Goal: Information Seeking & Learning: Learn about a topic

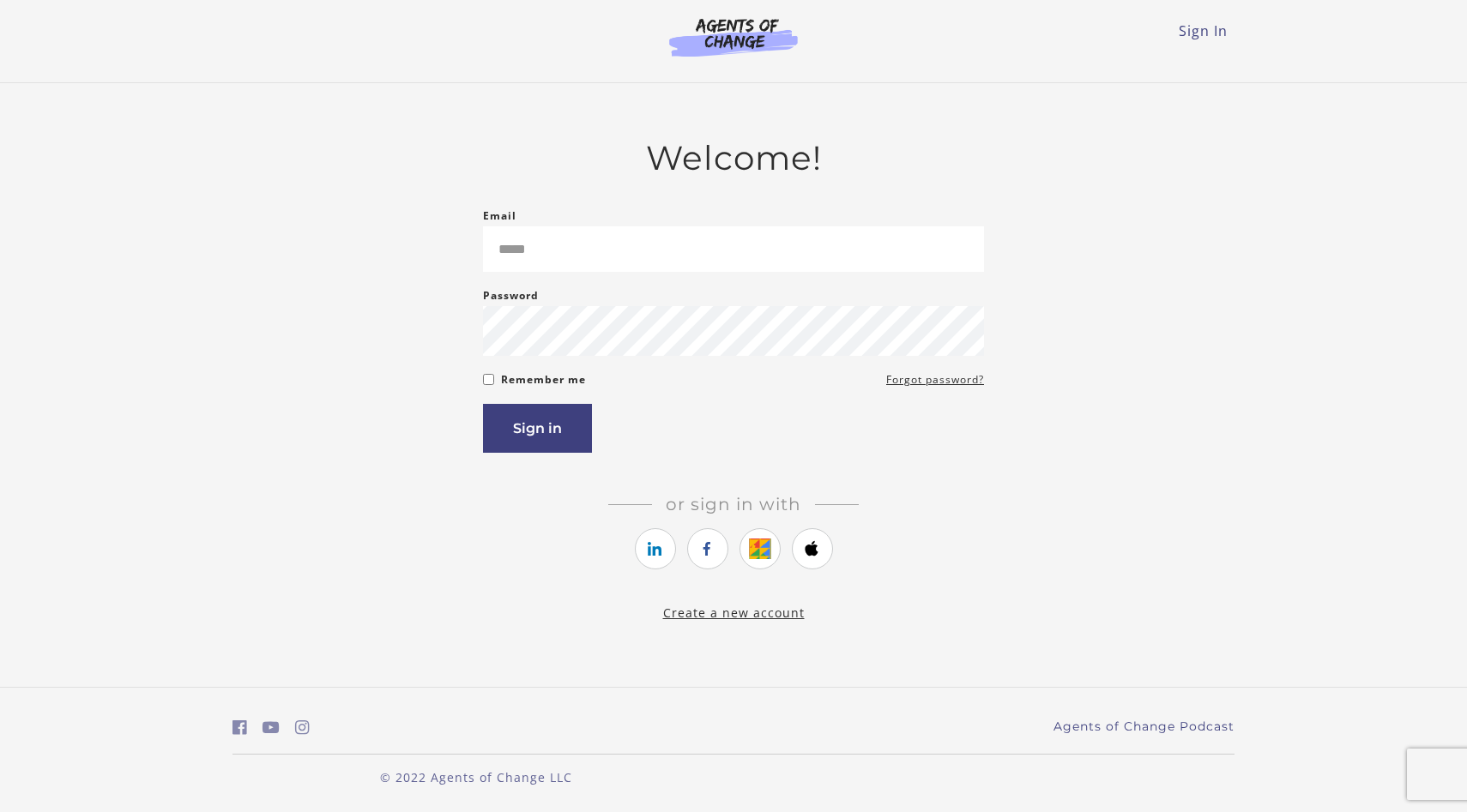
click at [613, 250] on input "Email" at bounding box center [734, 250] width 501 height 46
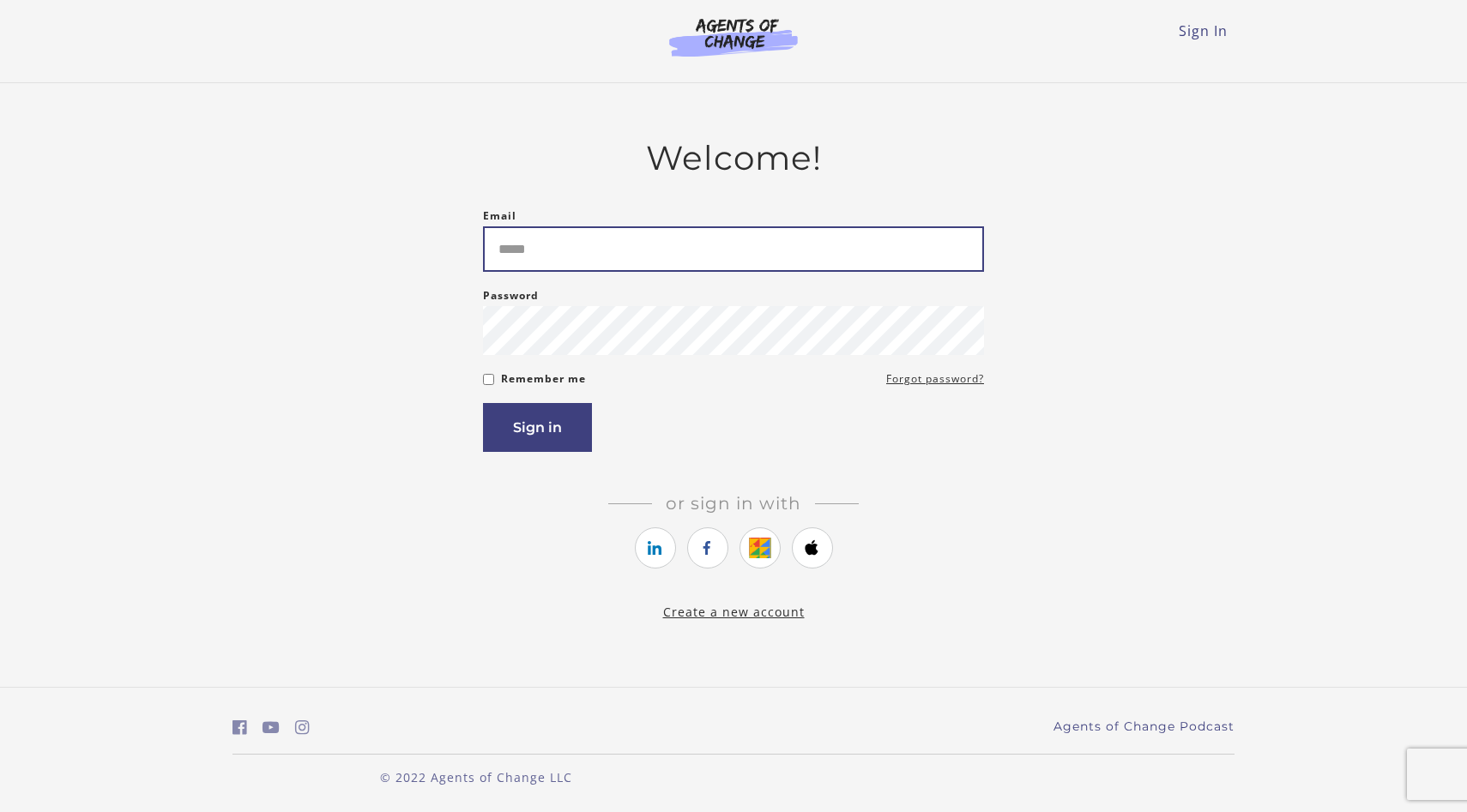
type input "**********"
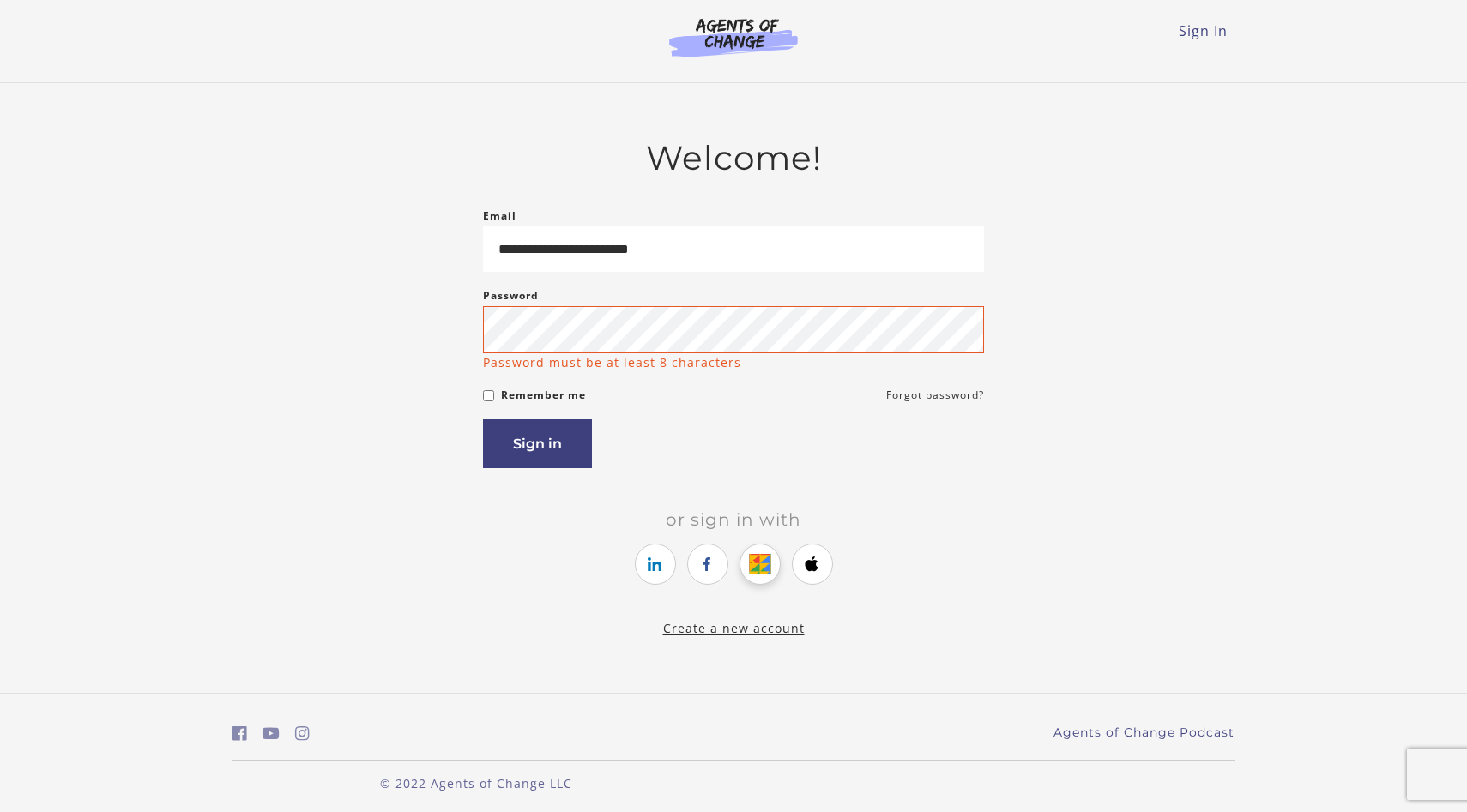
click at [761, 557] on link "https://courses.thinkific.com/users/auth/google?ss%5Breferral%5D=&ss%5Buser_ret…" at bounding box center [759, 563] width 41 height 41
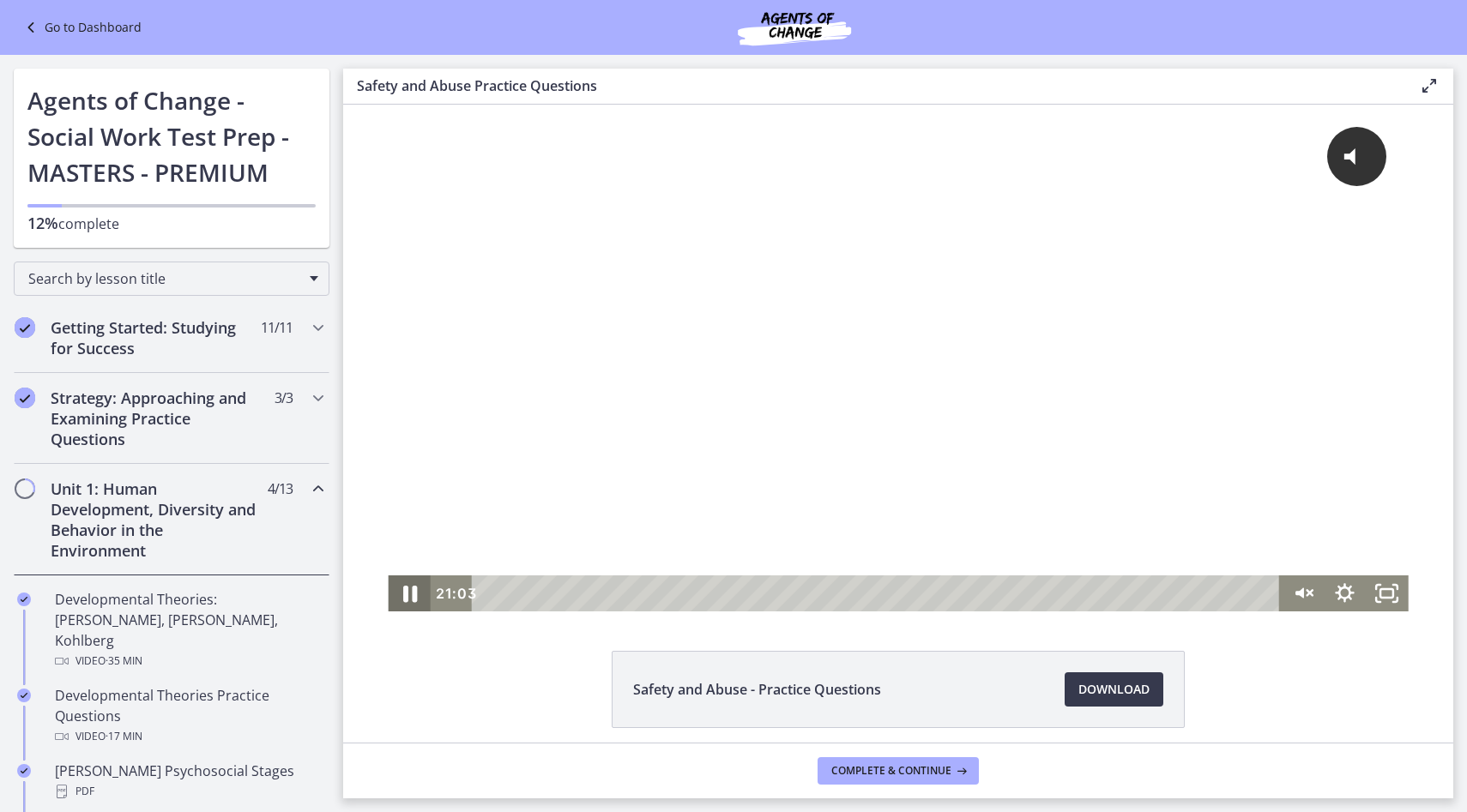
click at [410, 594] on icon "Pause" at bounding box center [409, 593] width 50 height 43
click at [410, 594] on icon "Play Video" at bounding box center [411, 594] width 13 height 18
click at [1359, 154] on icon "@keyframes VOLUME_SMALL_WAVE_FLASH { 0% { opacity: 0; } 33% { opacity: 1; } 66%…" at bounding box center [1356, 156] width 56 height 56
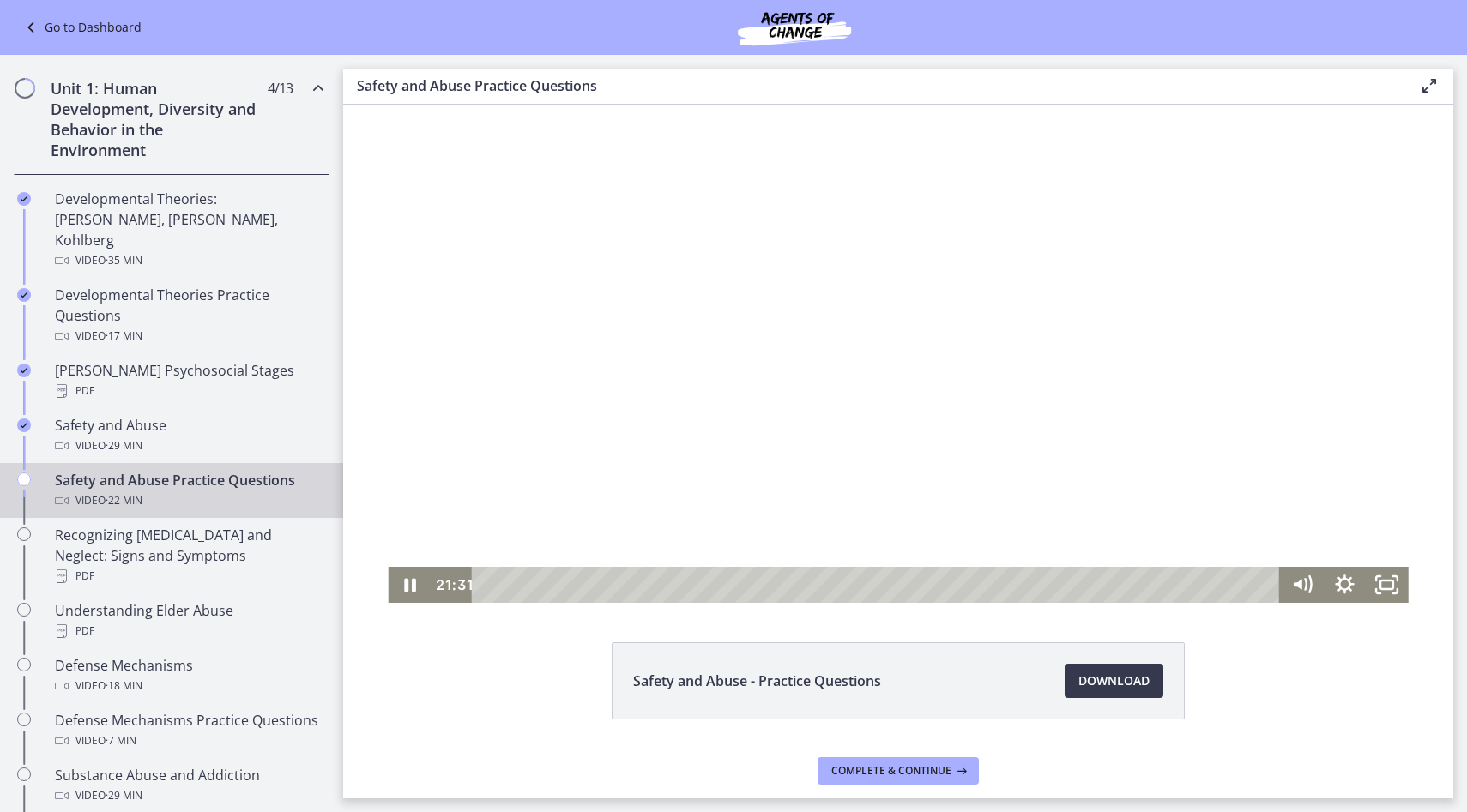
scroll to position [5, 0]
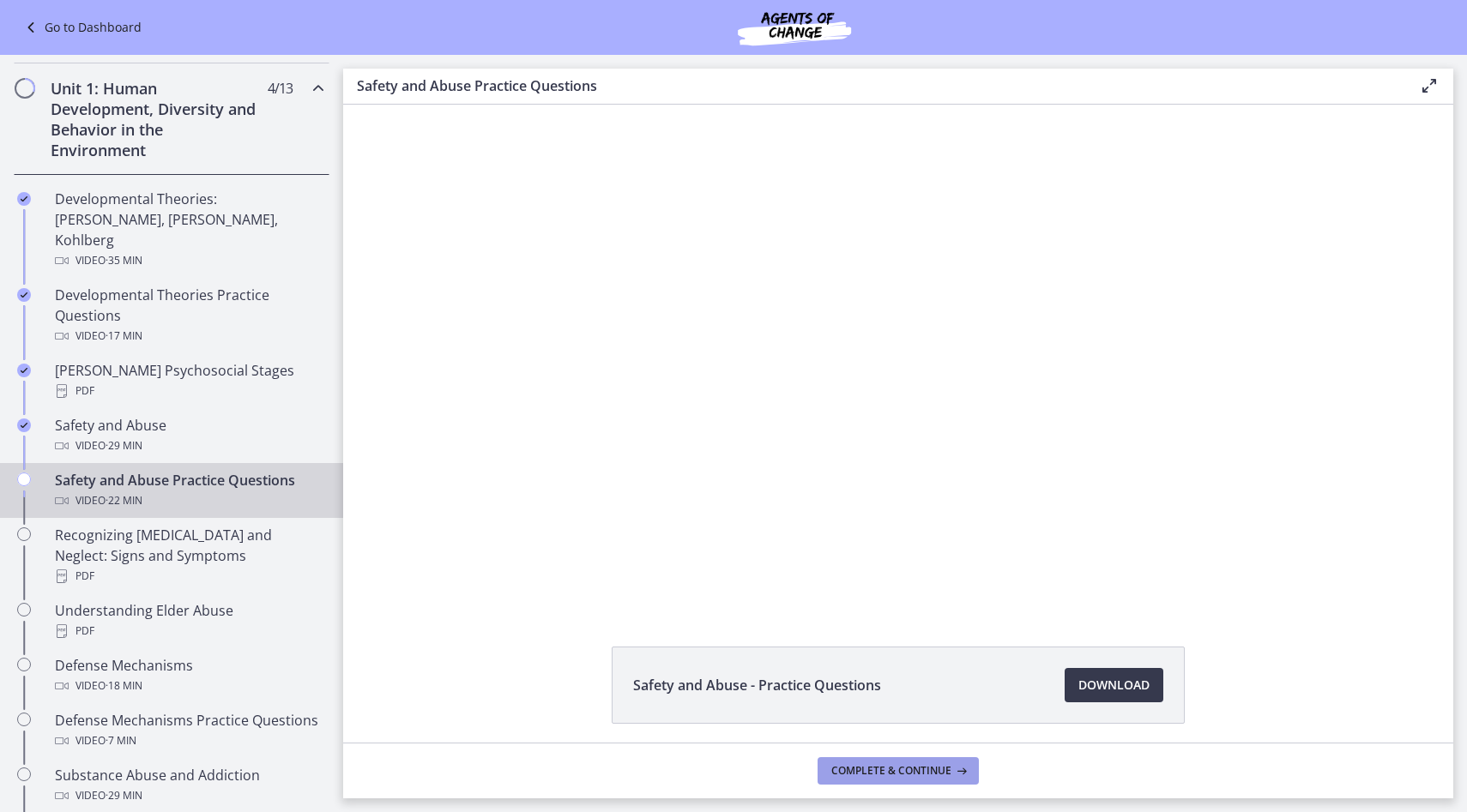
click at [961, 771] on icon at bounding box center [959, 770] width 17 height 14
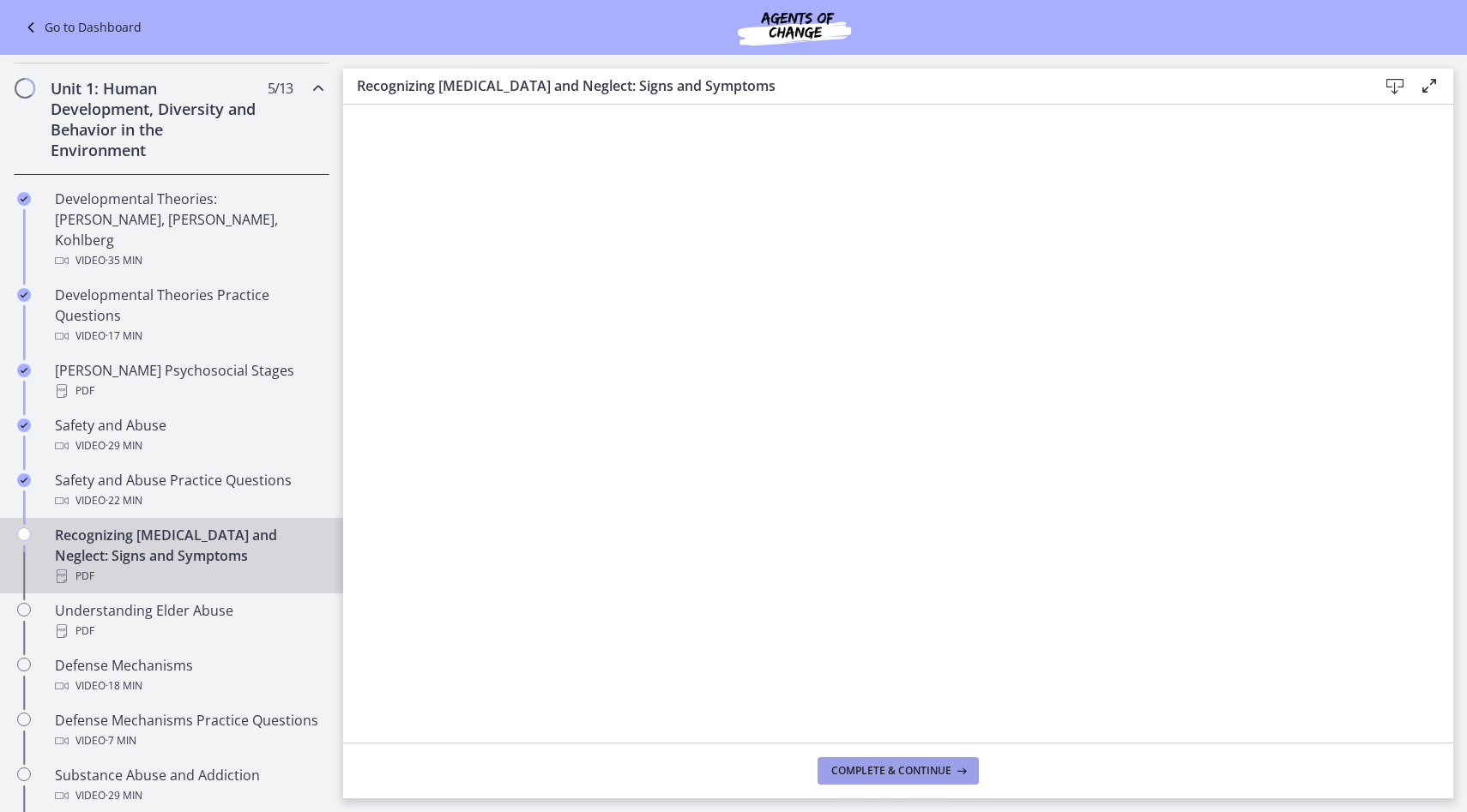
click at [845, 769] on span "Complete & continue" at bounding box center [890, 770] width 120 height 14
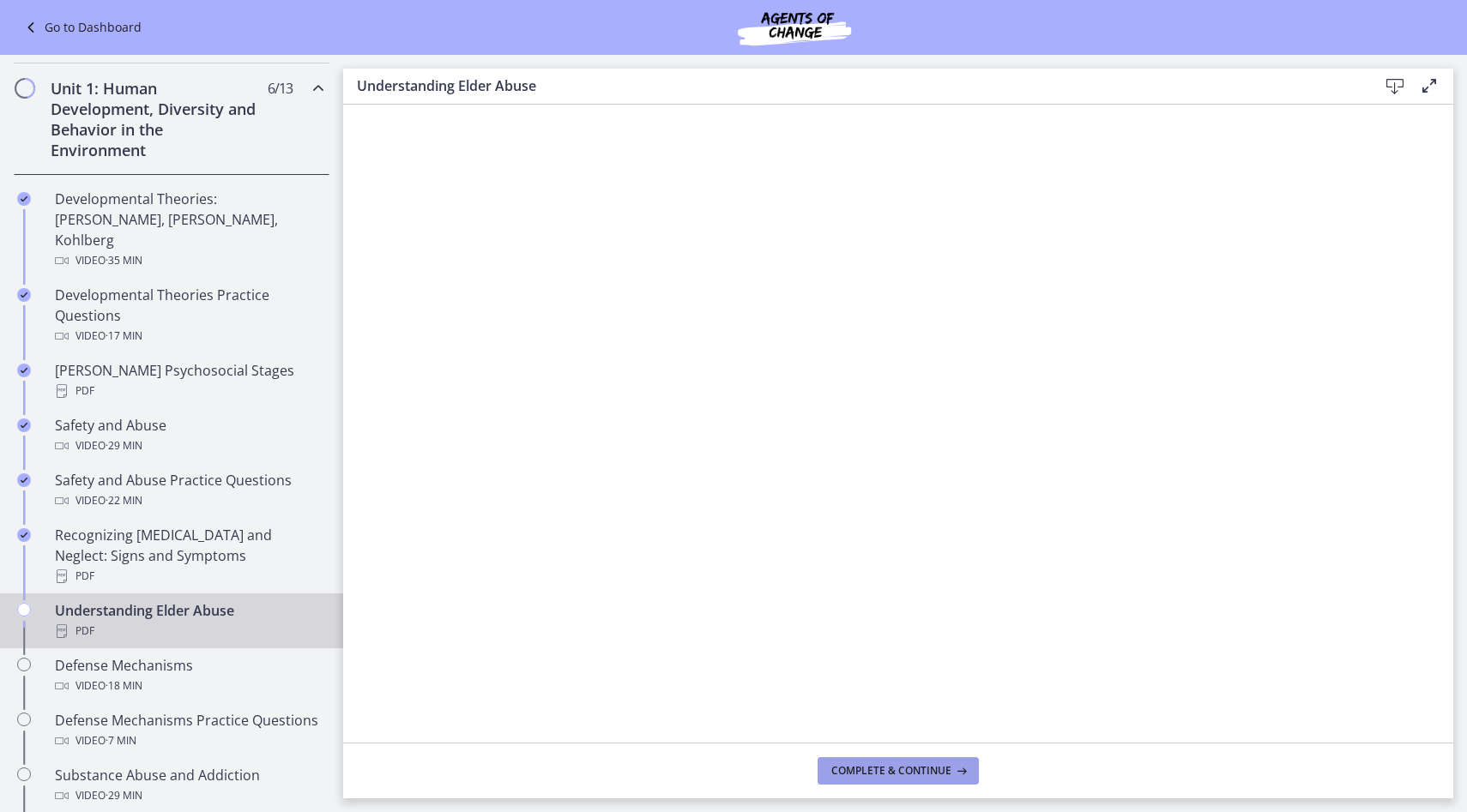
click at [876, 761] on button "Complete & continue" at bounding box center [898, 771] width 162 height 28
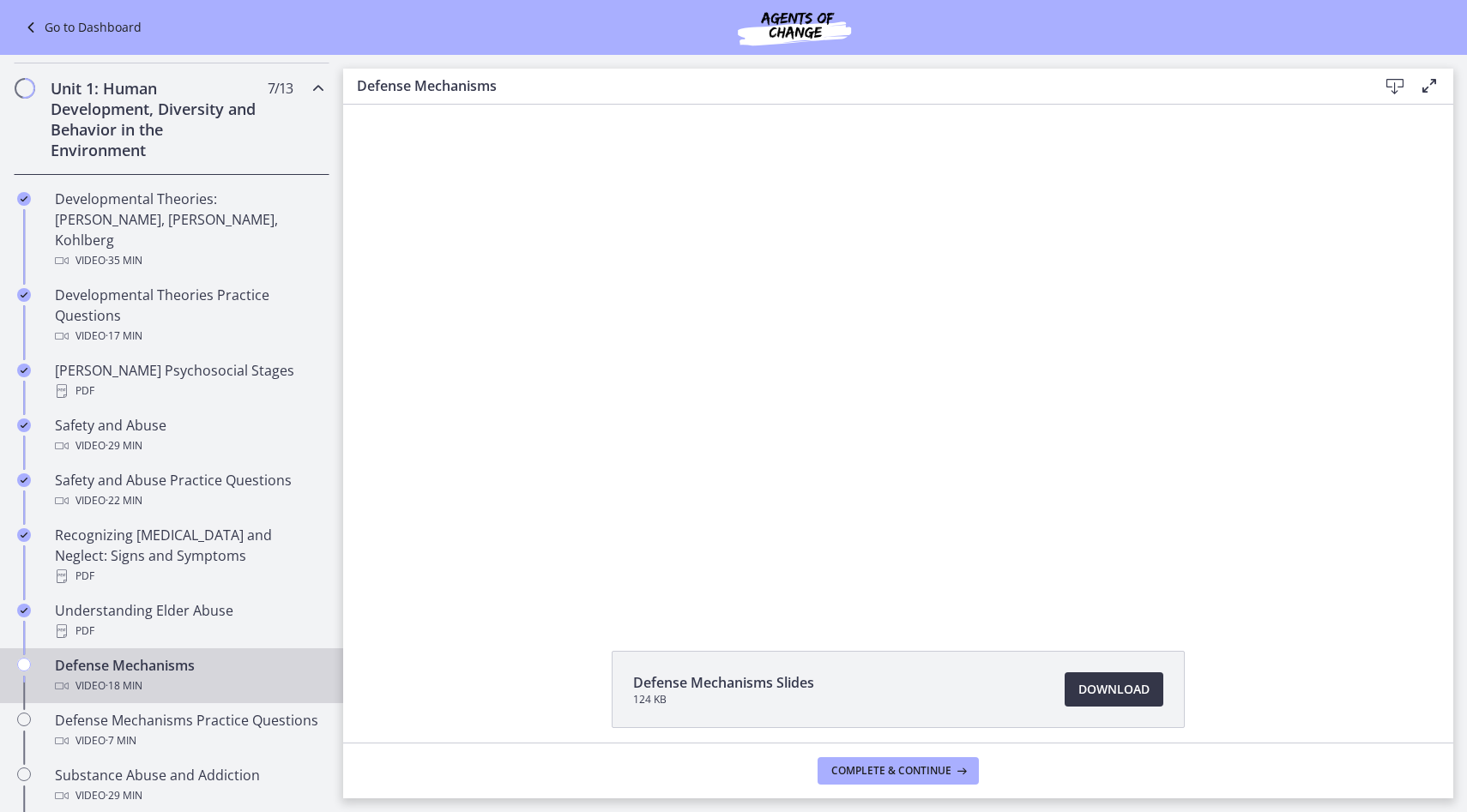
click at [1107, 688] on span "Download Opens in a new window" at bounding box center [1114, 689] width 72 height 20
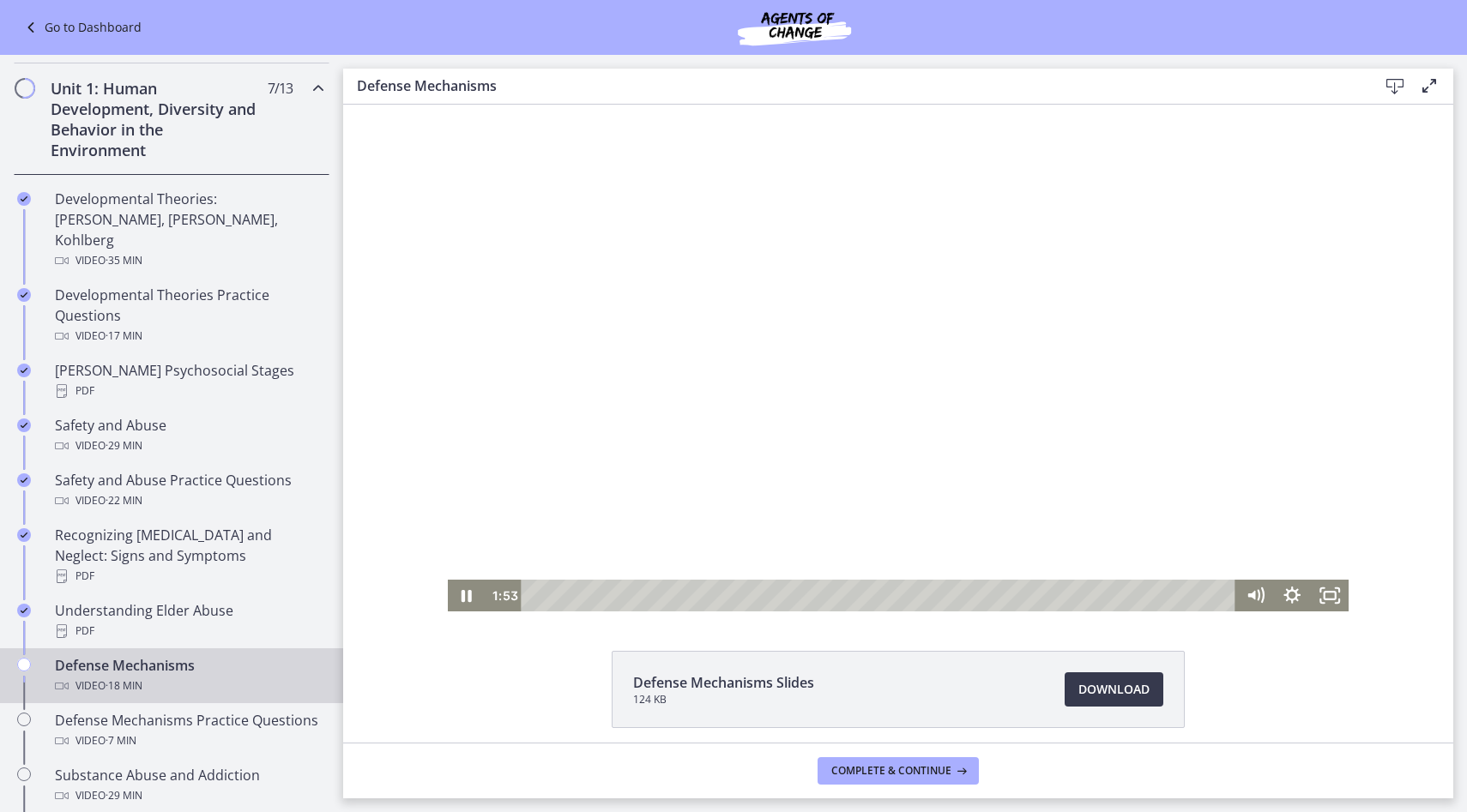
click at [550, 520] on div at bounding box center [899, 358] width 901 height 506
click at [763, 495] on div at bounding box center [899, 358] width 901 height 506
click at [666, 407] on div at bounding box center [899, 358] width 901 height 506
click at [666, 359] on div at bounding box center [899, 358] width 901 height 506
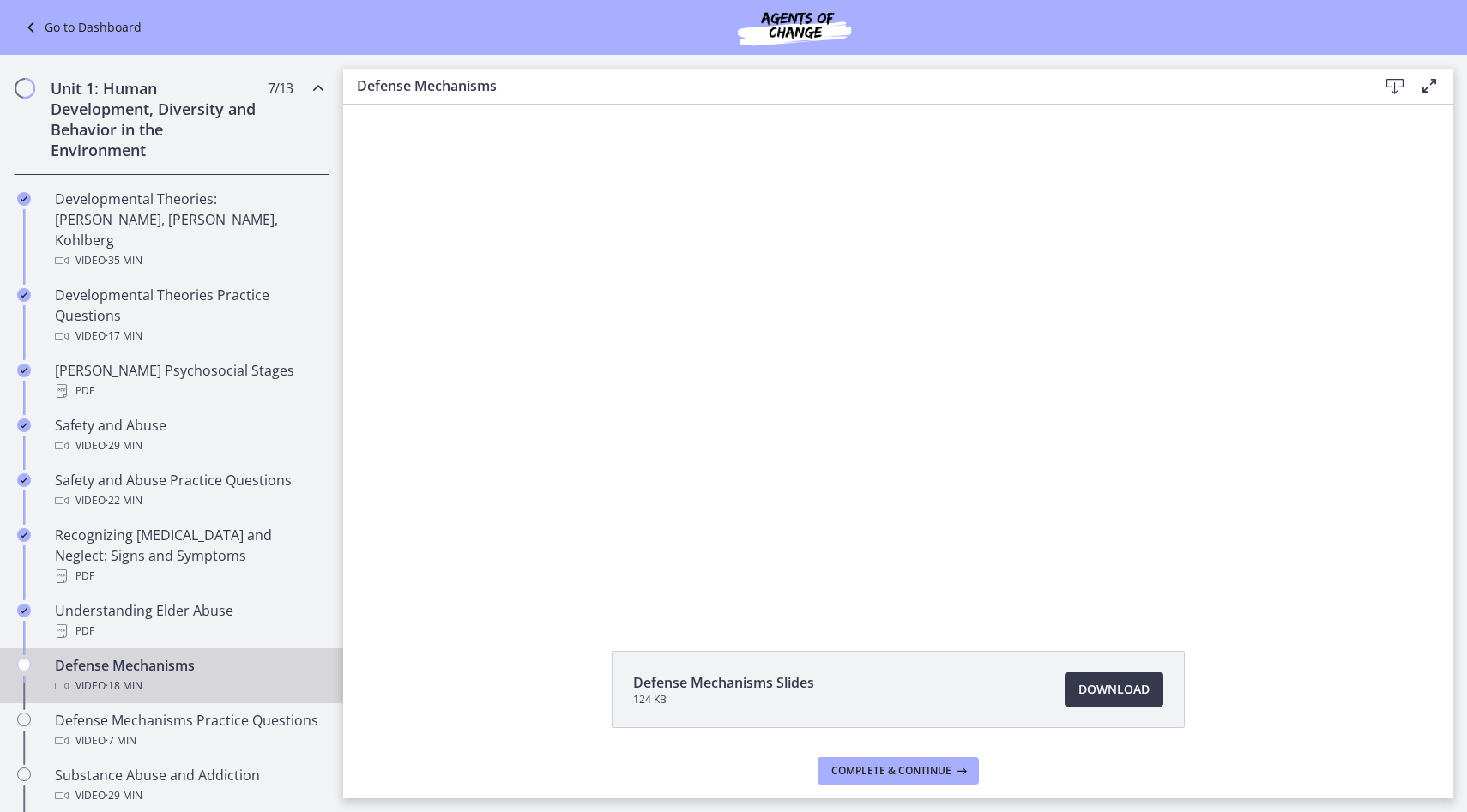
click at [666, 359] on div at bounding box center [899, 358] width 901 height 506
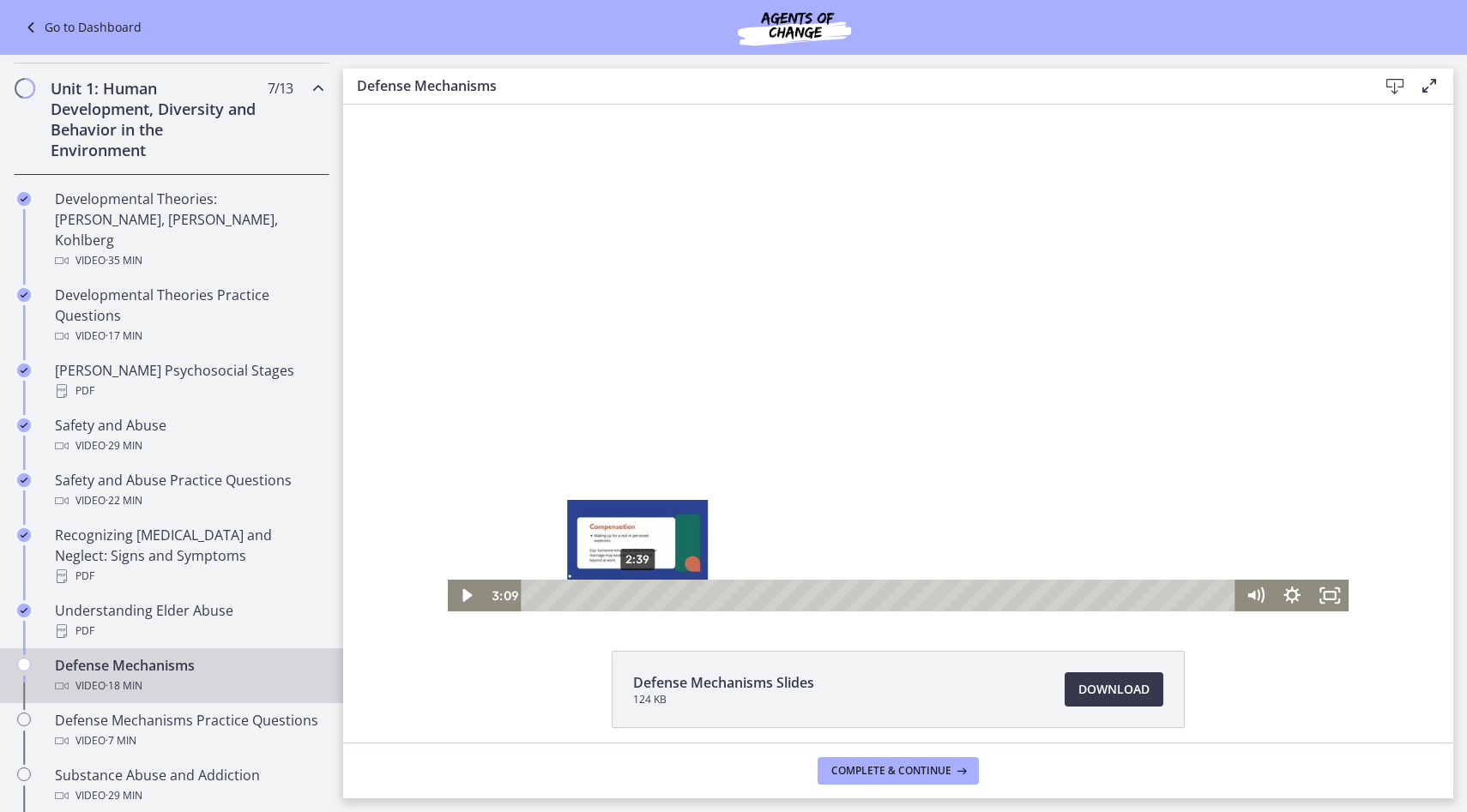
click at [638, 597] on div "2:39" at bounding box center [880, 595] width 691 height 32
click at [743, 479] on div at bounding box center [899, 358] width 901 height 506
click at [487, 410] on div at bounding box center [899, 358] width 901 height 506
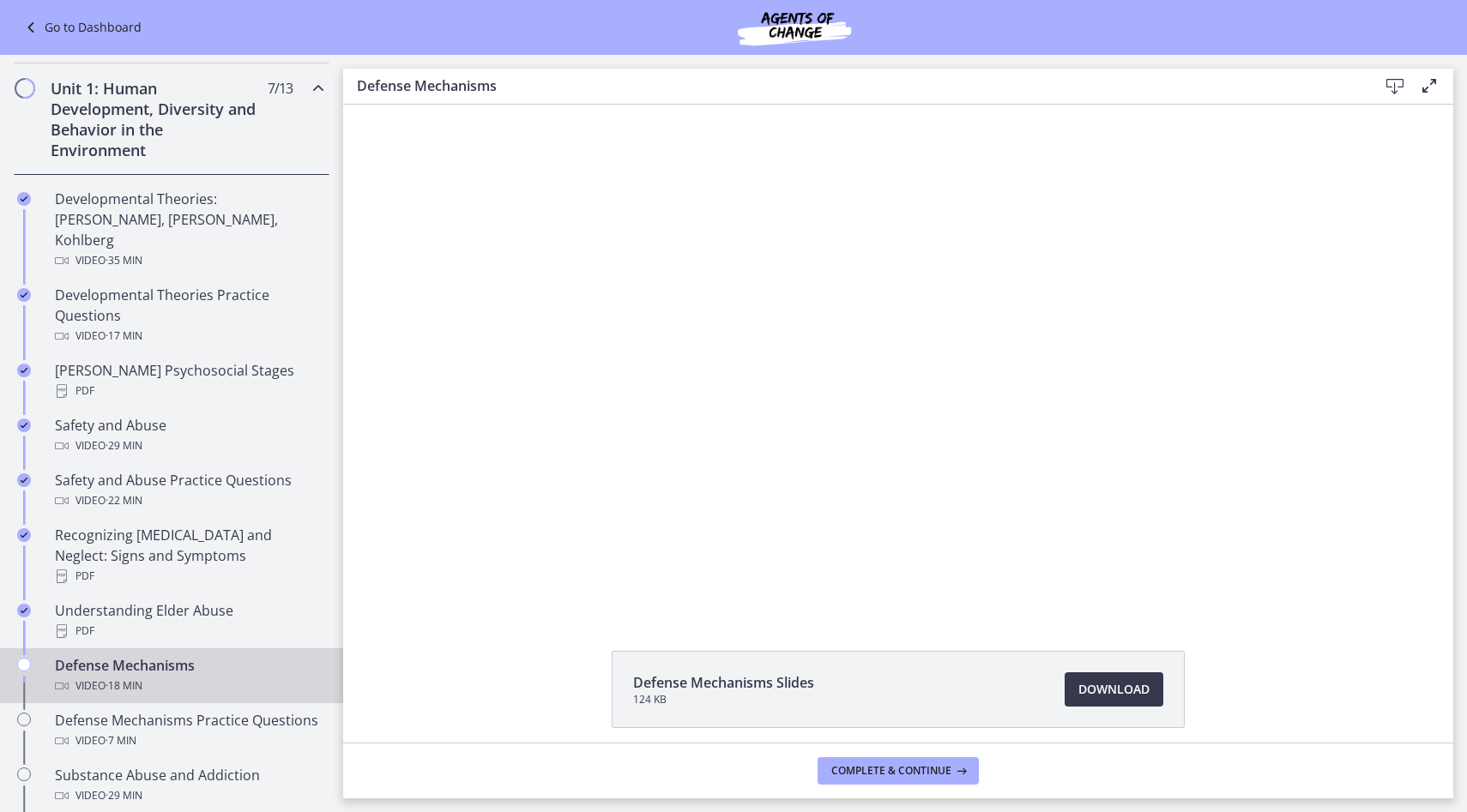
click at [487, 410] on div at bounding box center [899, 358] width 901 height 506
click at [349, 398] on div "Click for sound @keyframes VOLUME_SMALL_WAVE_FLASH { 0% { opacity: 0; } 33% { o…" at bounding box center [898, 358] width 1110 height 506
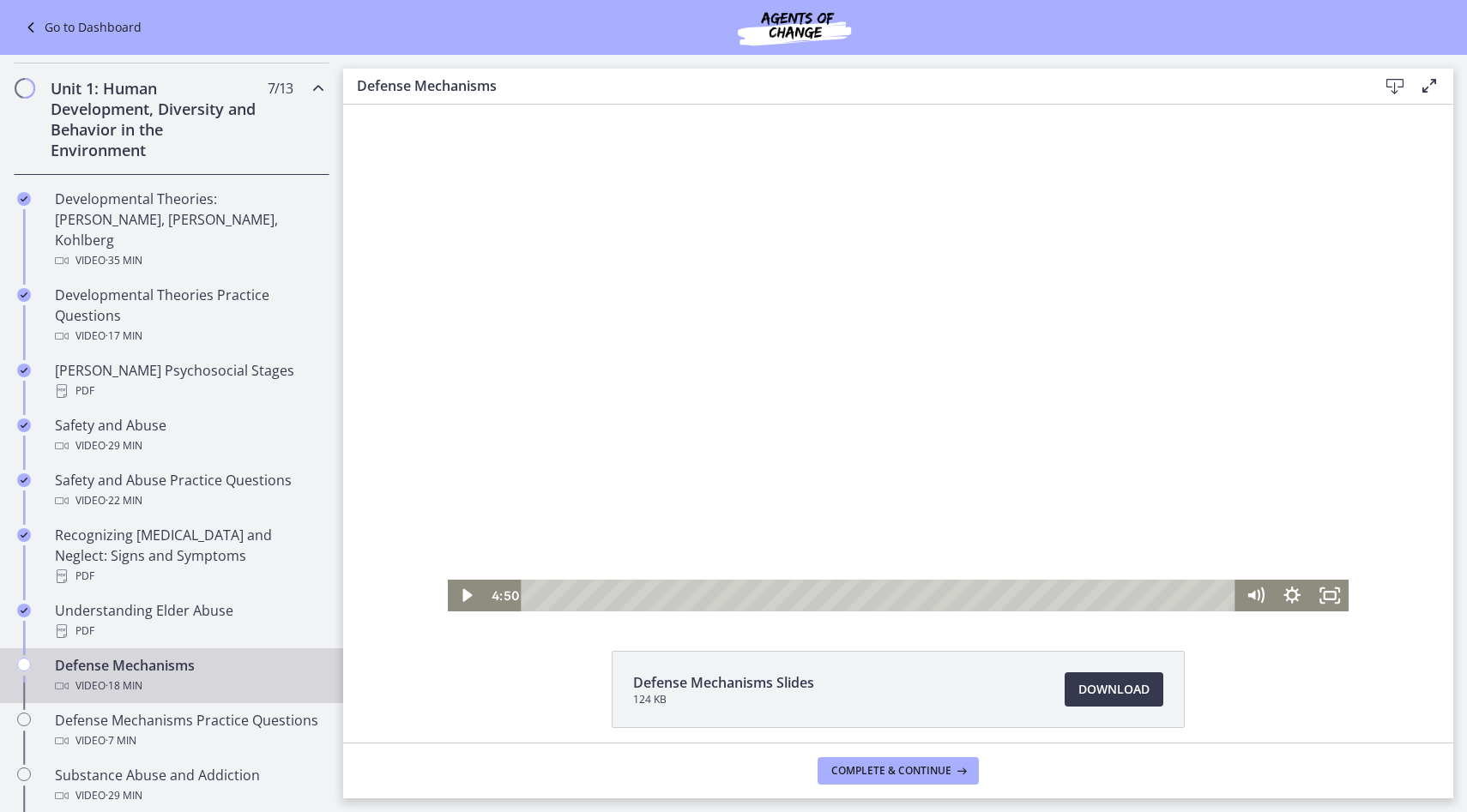
click at [691, 309] on div at bounding box center [899, 358] width 901 height 506
click at [633, 241] on div at bounding box center [899, 358] width 901 height 506
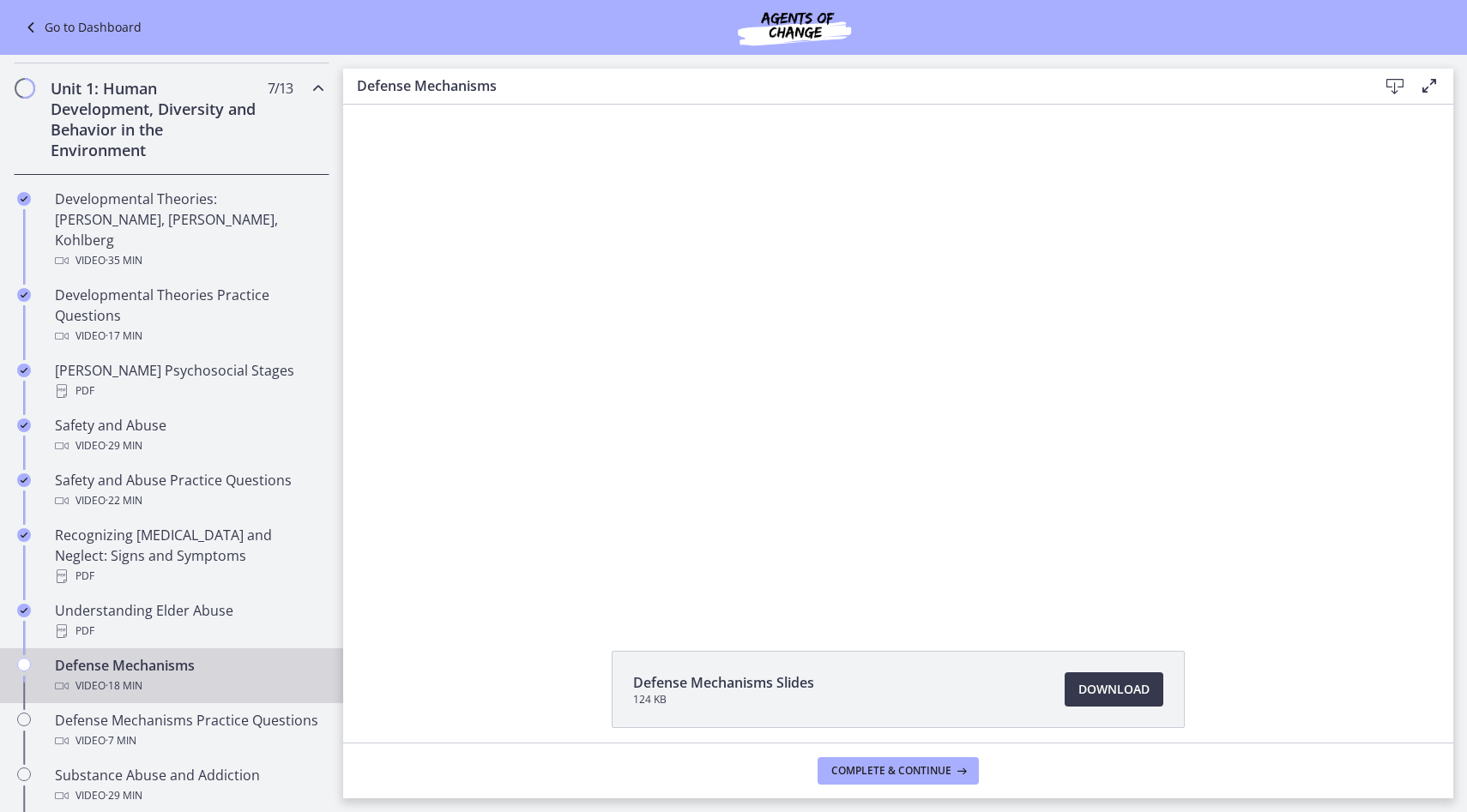
click at [1188, 206] on div at bounding box center [899, 358] width 901 height 506
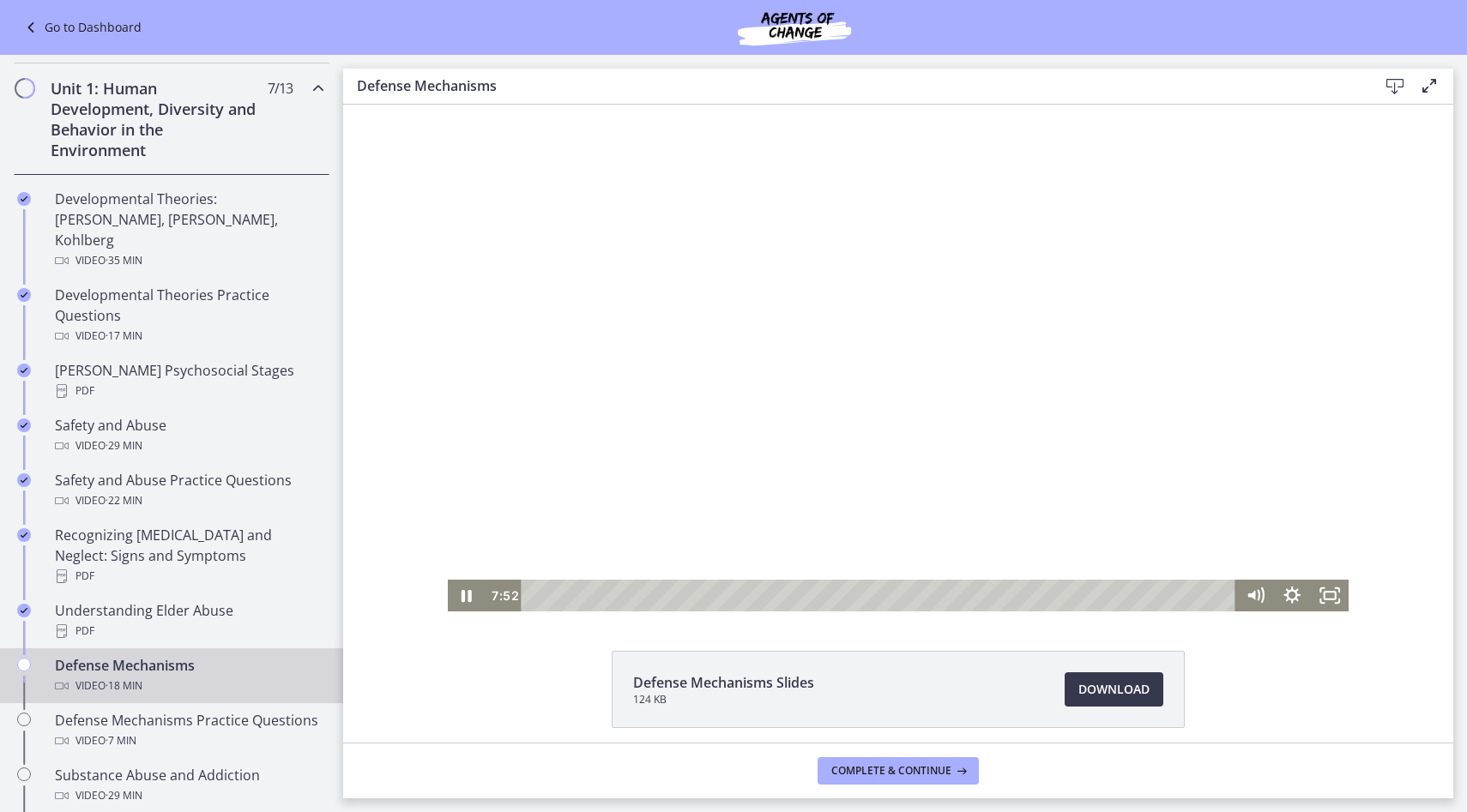
click at [933, 351] on div at bounding box center [899, 358] width 901 height 506
click at [812, 272] on div at bounding box center [899, 358] width 901 height 506
click at [546, 359] on div at bounding box center [899, 358] width 901 height 506
click at [456, 351] on div at bounding box center [899, 358] width 901 height 506
click at [886, 595] on div "9:02" at bounding box center [880, 595] width 691 height 32
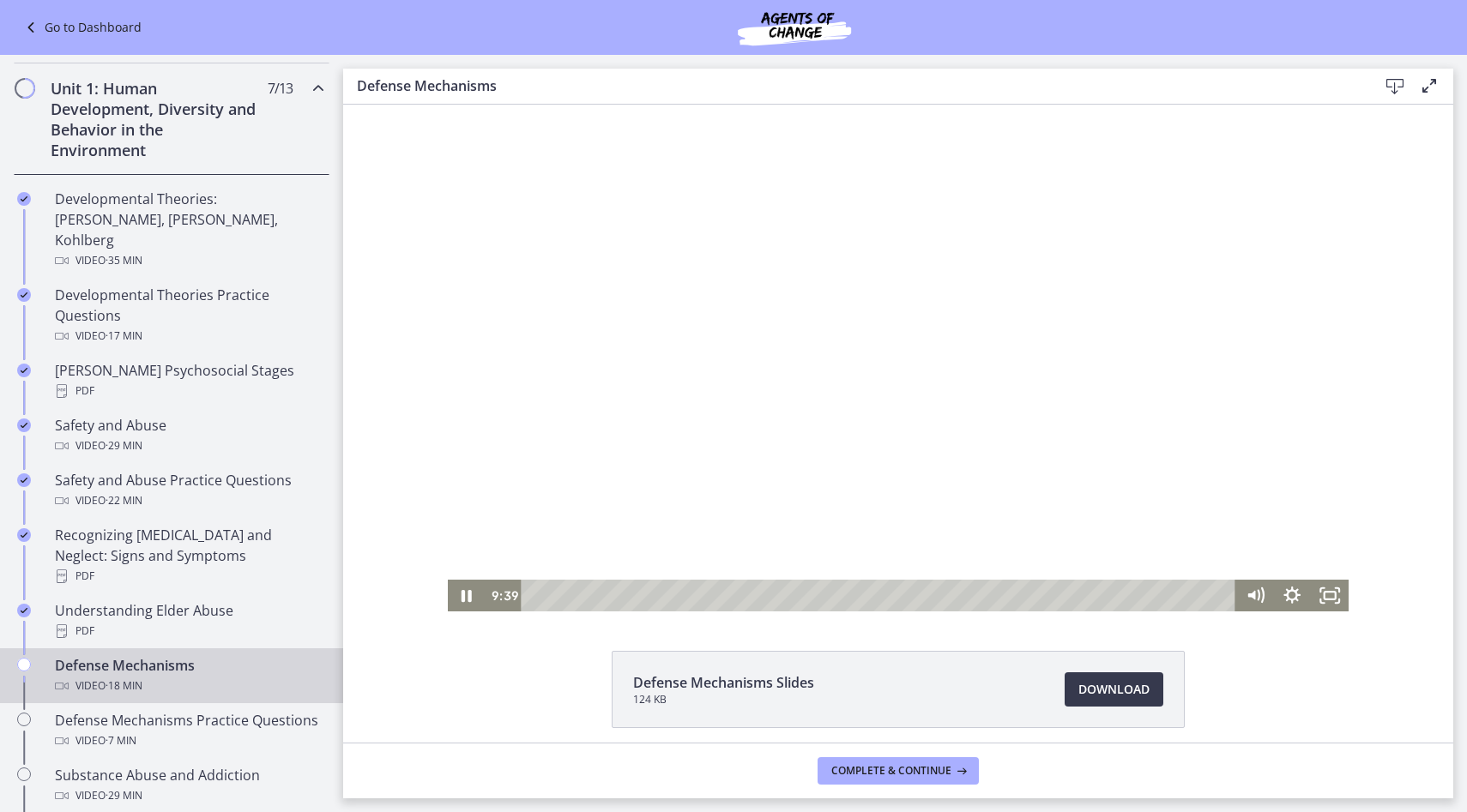
click at [975, 494] on div at bounding box center [899, 358] width 901 height 506
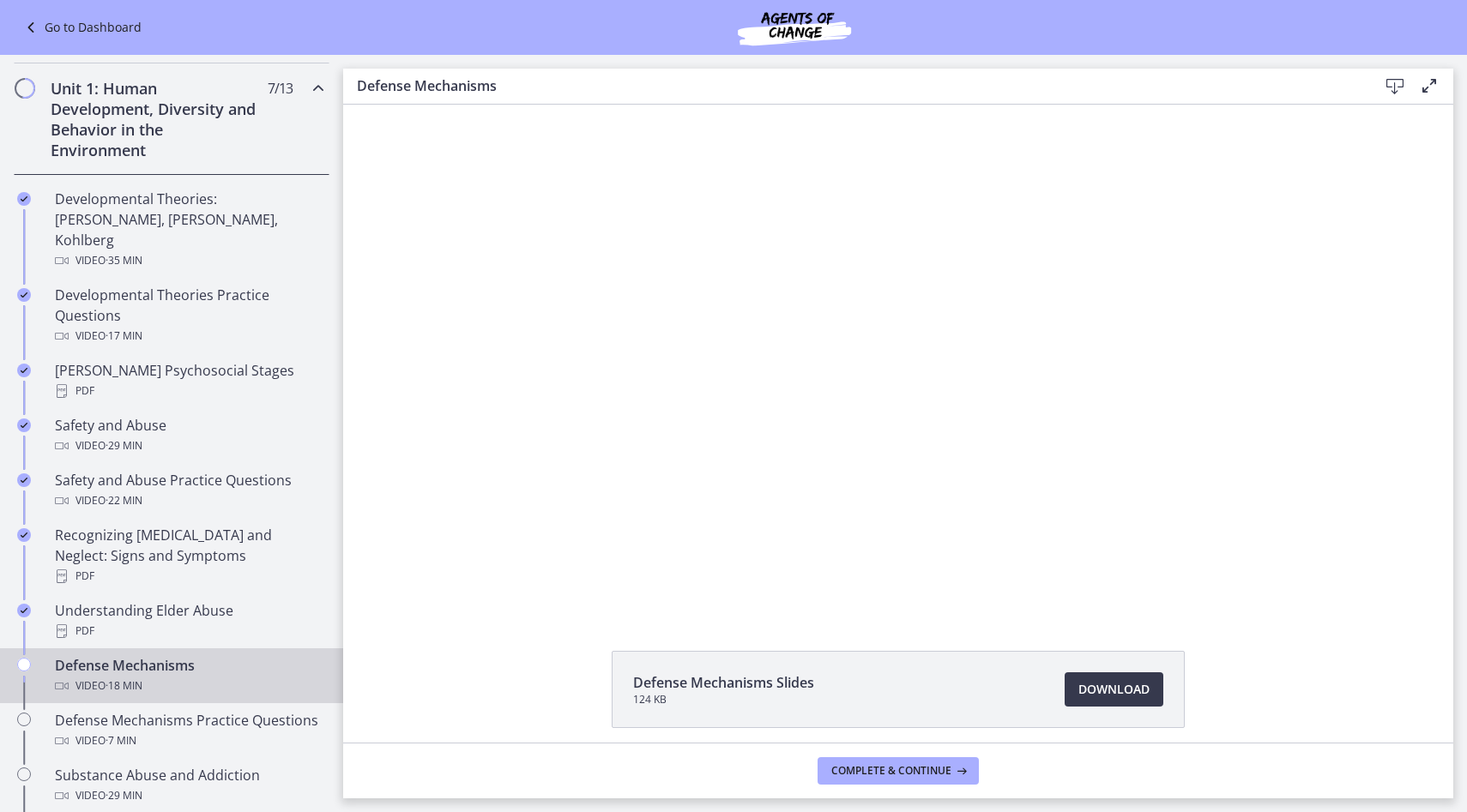
click at [975, 494] on div at bounding box center [899, 358] width 901 height 506
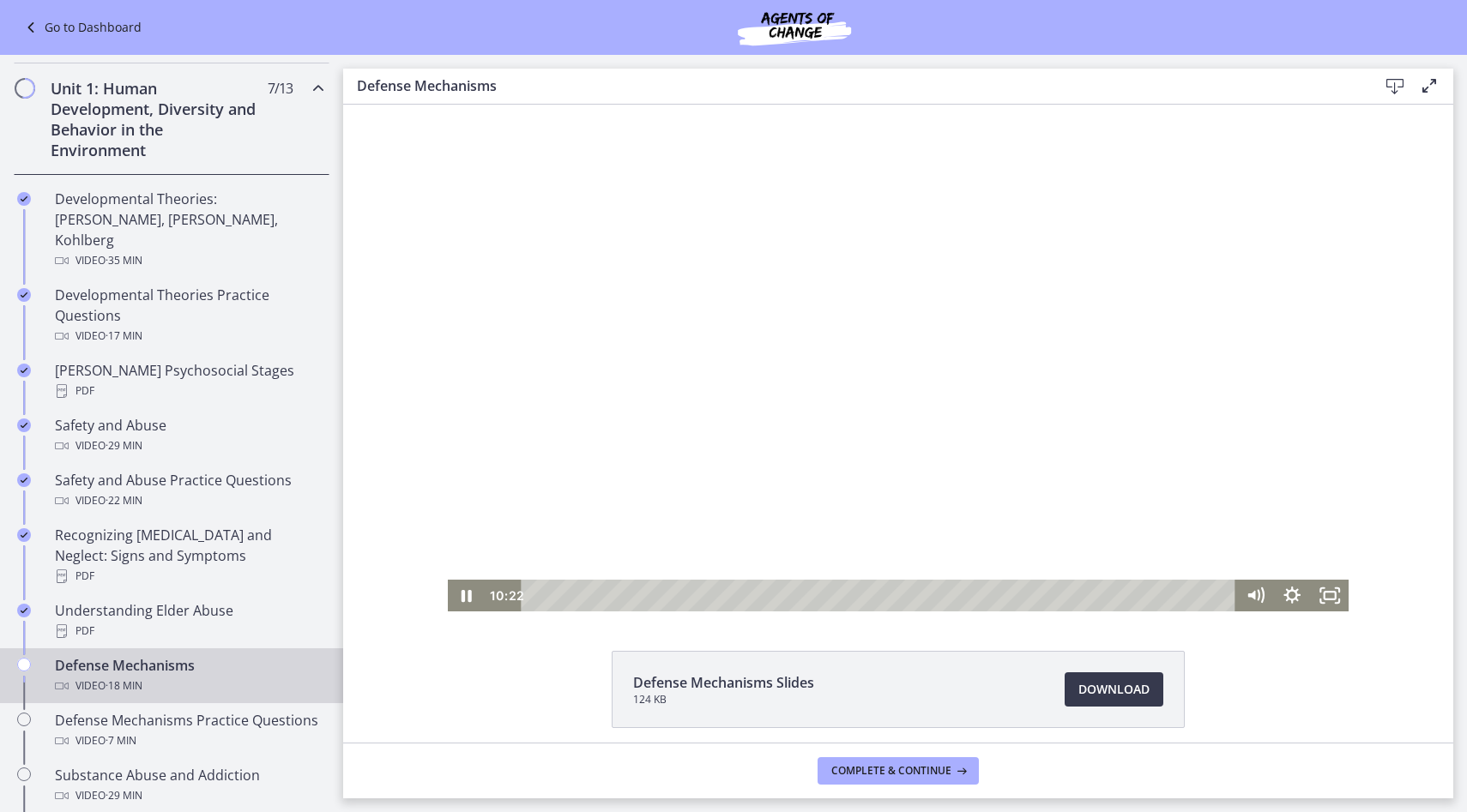
click at [796, 470] on div at bounding box center [899, 358] width 901 height 506
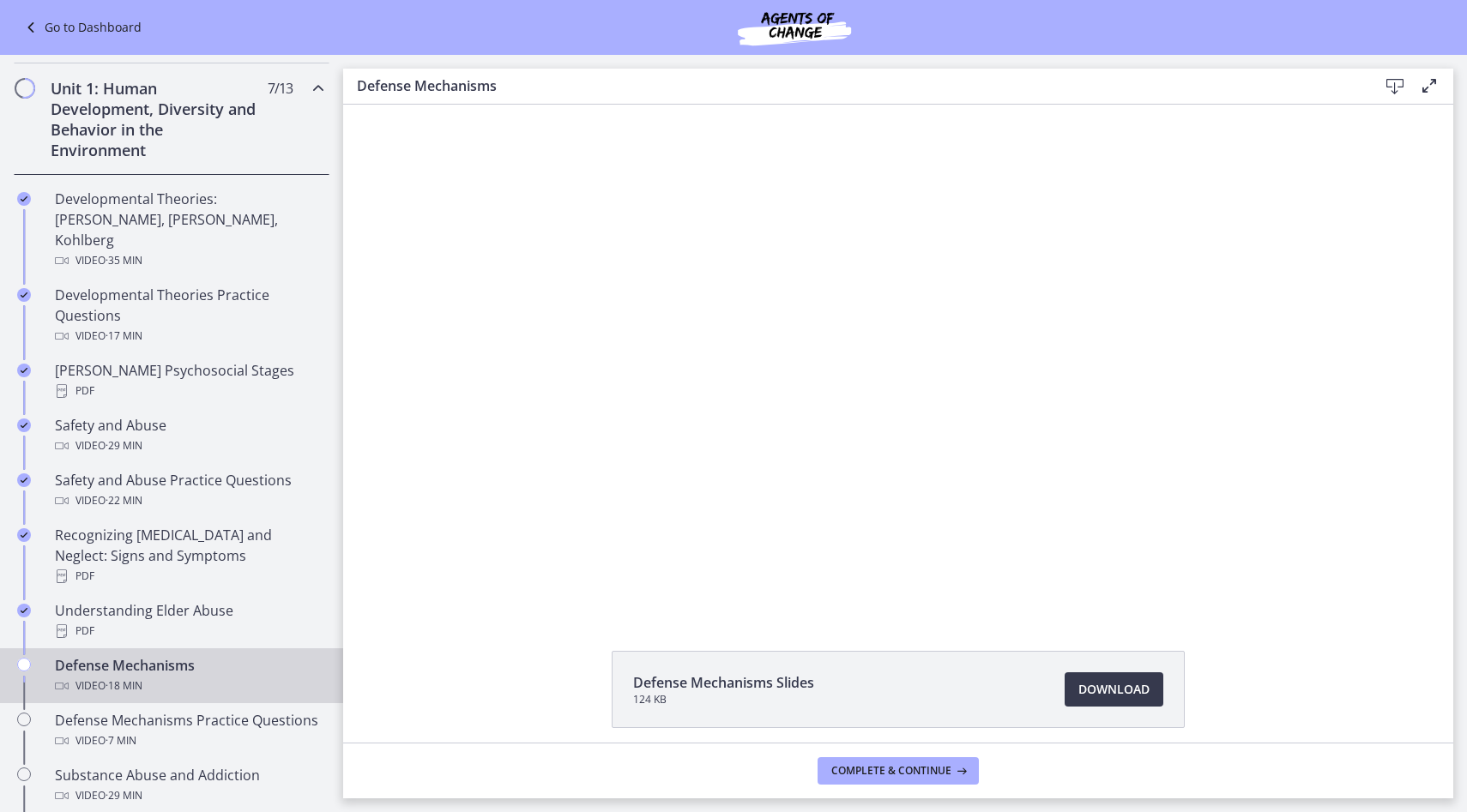
click at [796, 470] on div at bounding box center [899, 358] width 901 height 506
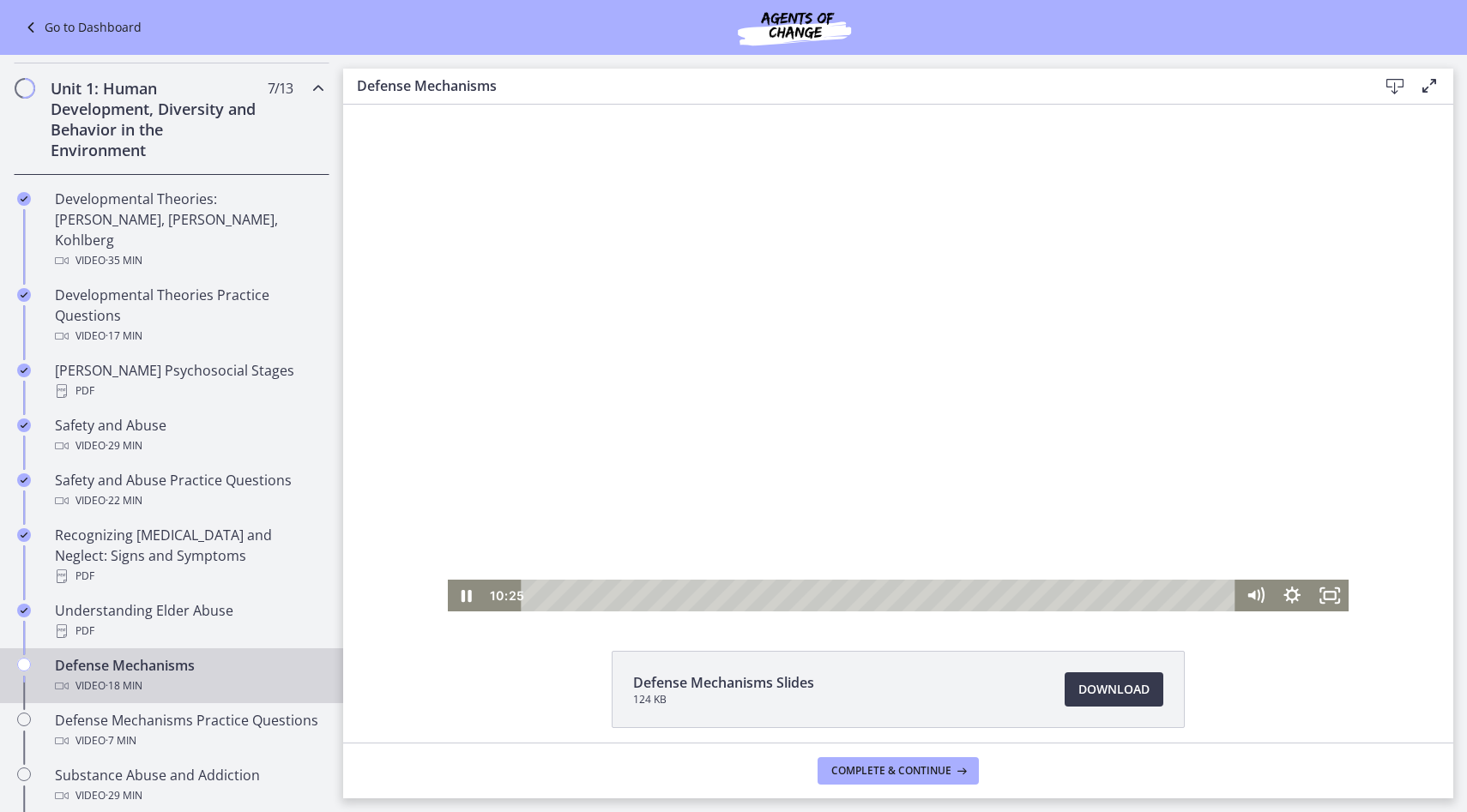
click at [796, 470] on div at bounding box center [899, 358] width 901 height 506
click at [1050, 546] on div at bounding box center [899, 358] width 901 height 506
click at [890, 593] on div "9:08" at bounding box center [880, 595] width 691 height 32
click at [905, 590] on div "9:31" at bounding box center [880, 595] width 691 height 32
click at [909, 592] on div "Playbar" at bounding box center [908, 595] width 10 height 10
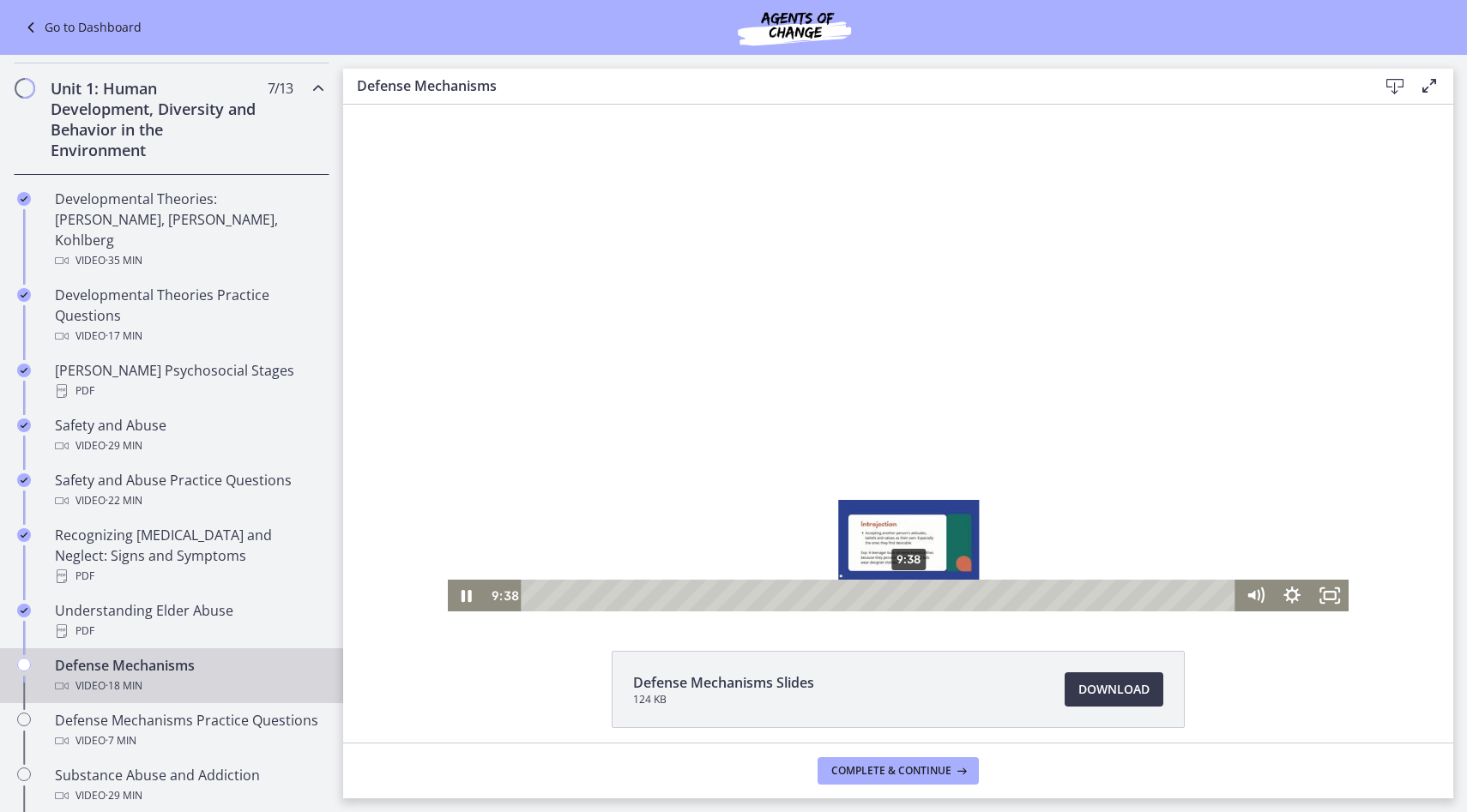
click at [909, 592] on div "9:38" at bounding box center [880, 595] width 691 height 32
click at [917, 591] on div "9:50" at bounding box center [880, 595] width 691 height 32
click at [801, 443] on div at bounding box center [899, 358] width 901 height 506
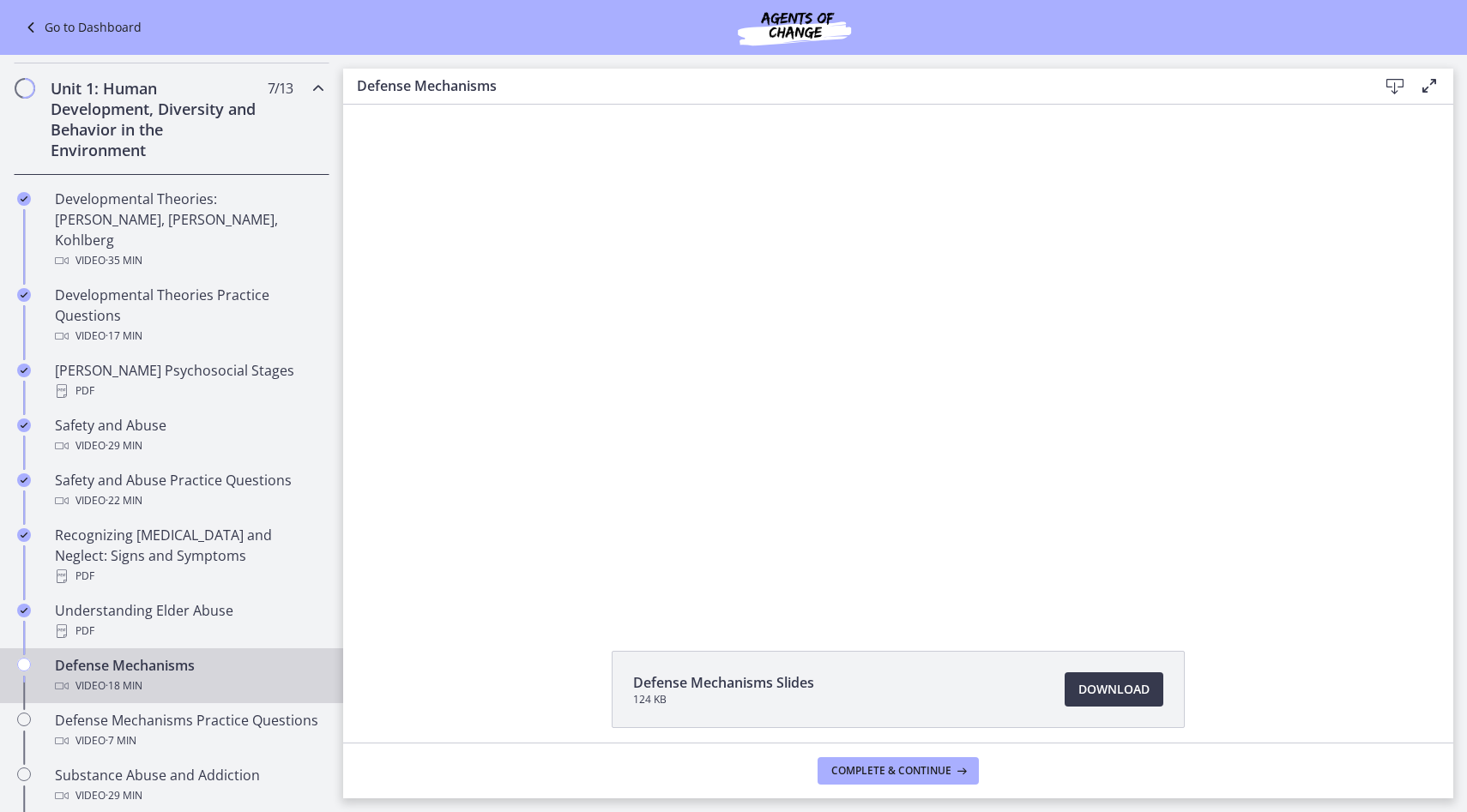
click at [801, 443] on div at bounding box center [899, 358] width 901 height 506
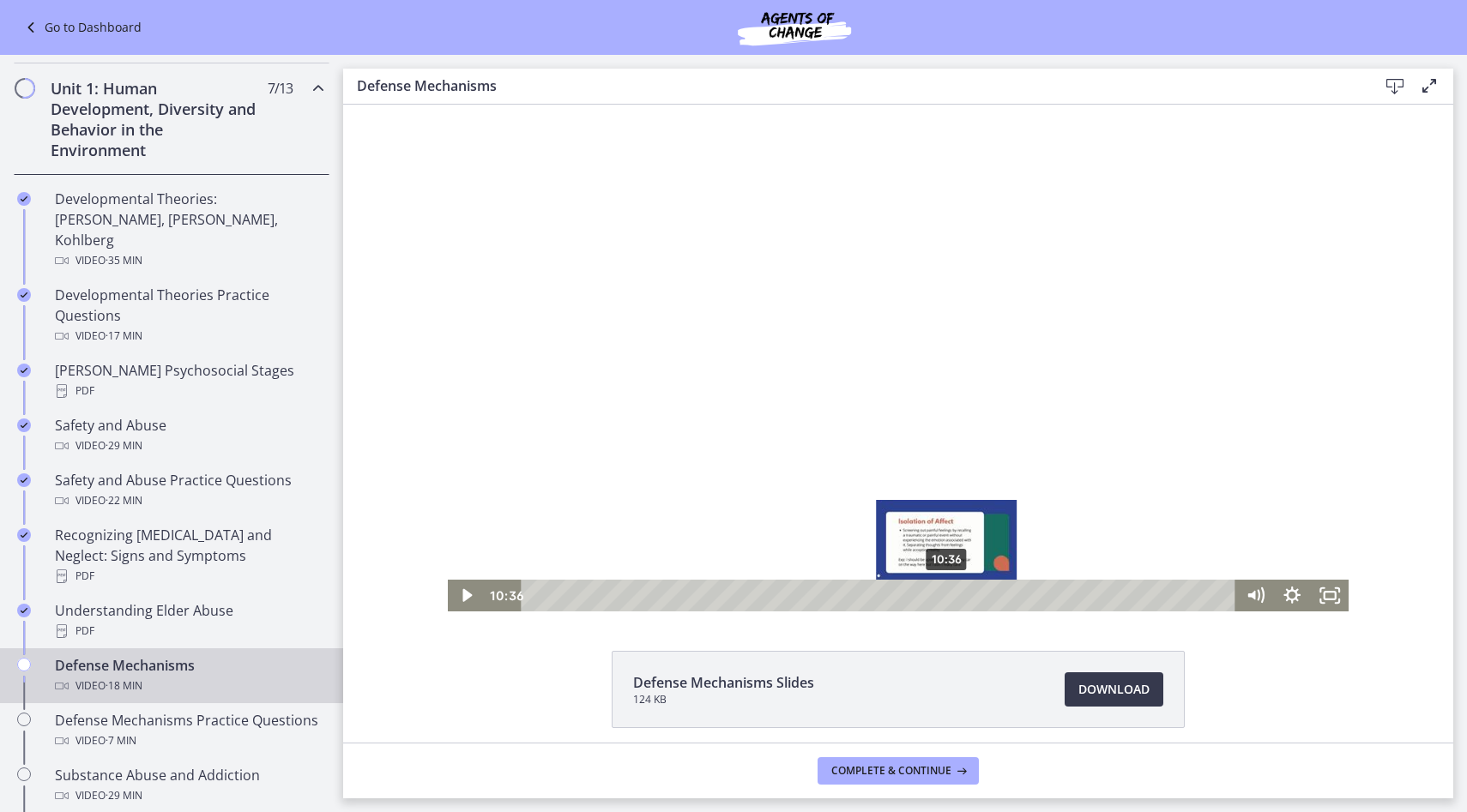
click at [946, 597] on div "10:36" at bounding box center [880, 595] width 691 height 32
click at [938, 495] on div at bounding box center [899, 358] width 901 height 506
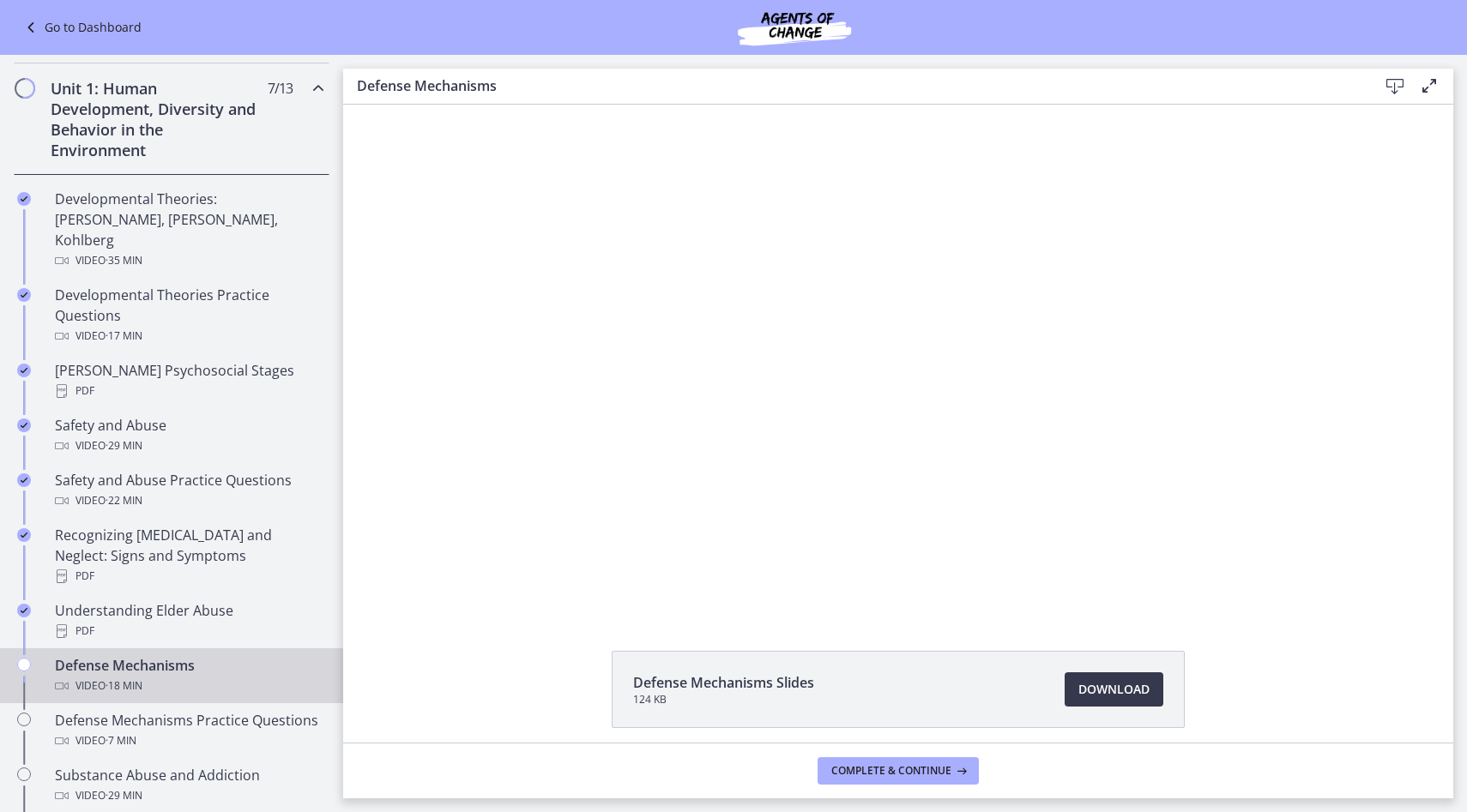
click at [938, 495] on div at bounding box center [899, 358] width 901 height 506
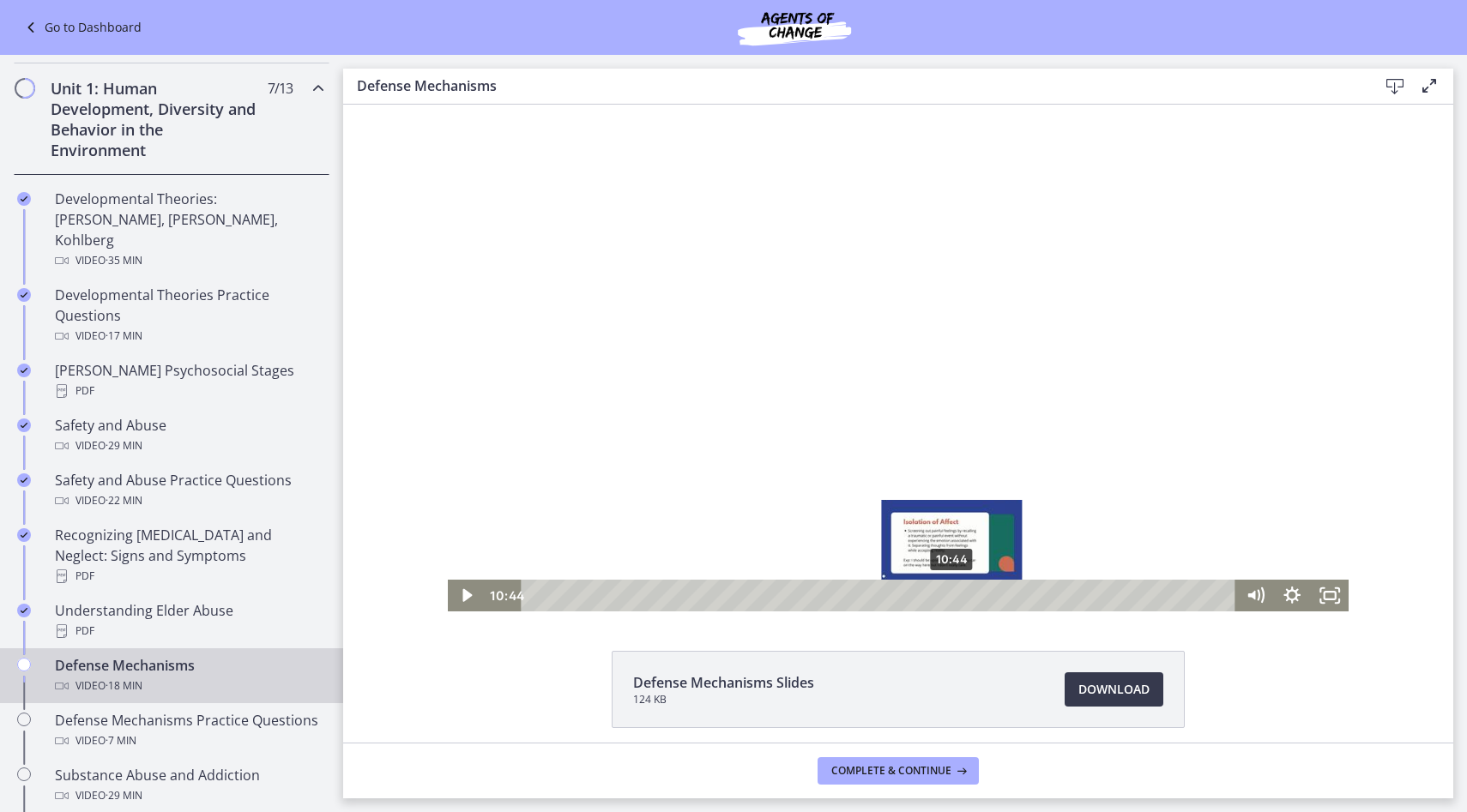
click at [952, 595] on div "10:44" at bounding box center [880, 595] width 691 height 32
click at [906, 522] on div at bounding box center [899, 358] width 901 height 506
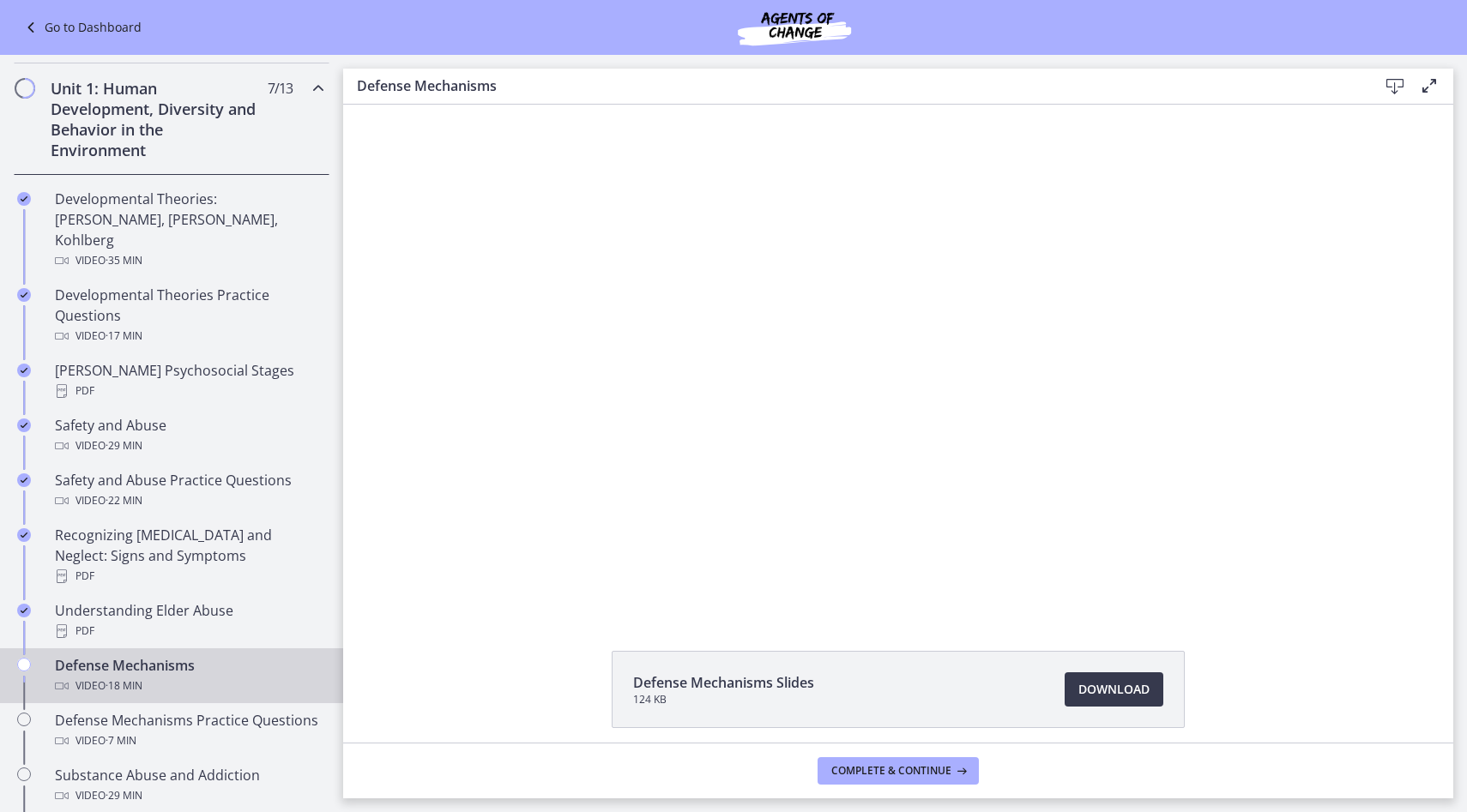
click at [906, 522] on div at bounding box center [899, 358] width 901 height 506
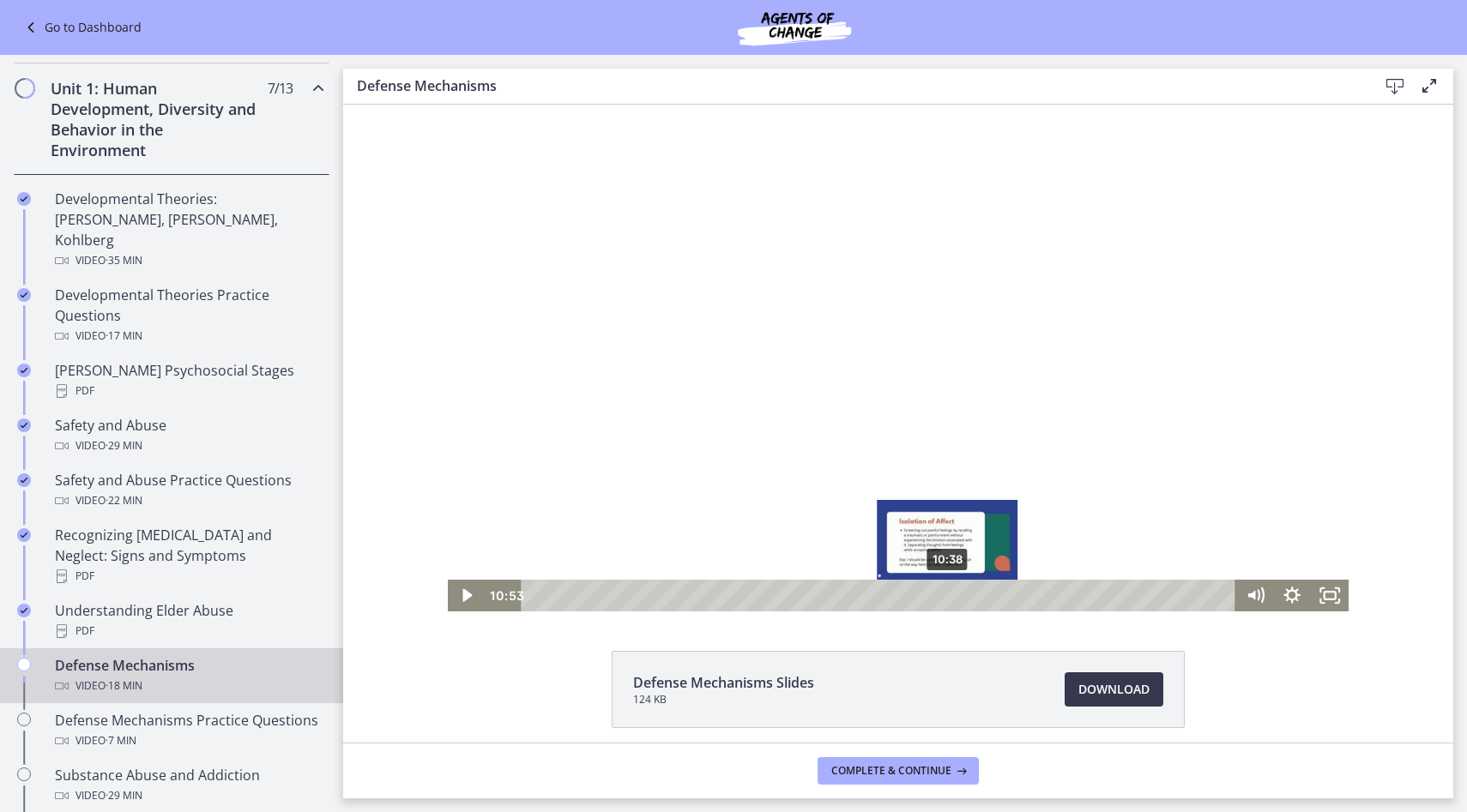
click at [947, 595] on div "10:38" at bounding box center [880, 595] width 691 height 32
click at [893, 448] on div at bounding box center [899, 358] width 901 height 506
click at [888, 446] on div at bounding box center [899, 358] width 901 height 506
click at [951, 595] on div "10:43" at bounding box center [880, 595] width 691 height 32
click at [810, 307] on div at bounding box center [899, 358] width 901 height 506
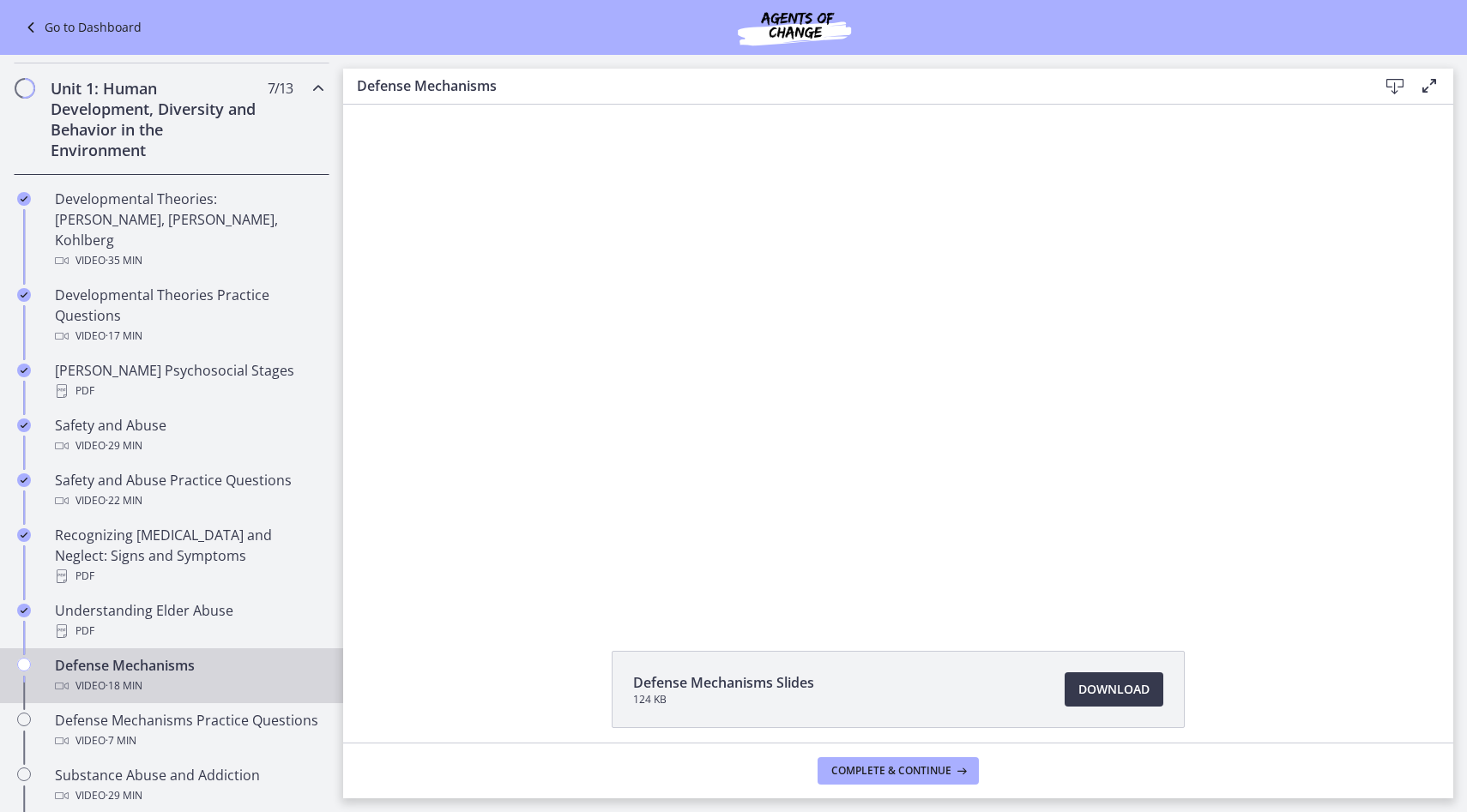
click at [810, 307] on div at bounding box center [899, 358] width 901 height 506
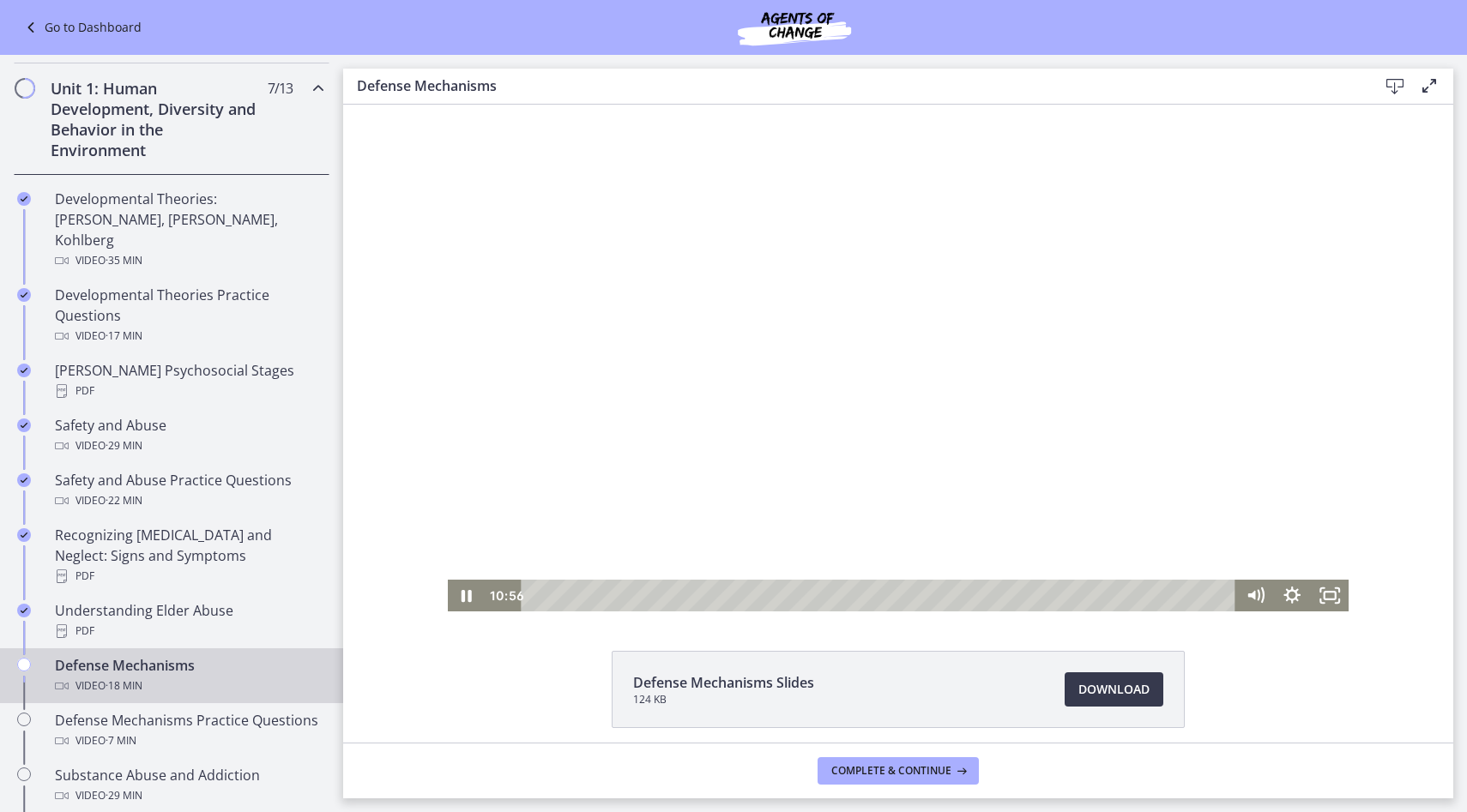
click at [810, 307] on div at bounding box center [899, 358] width 901 height 506
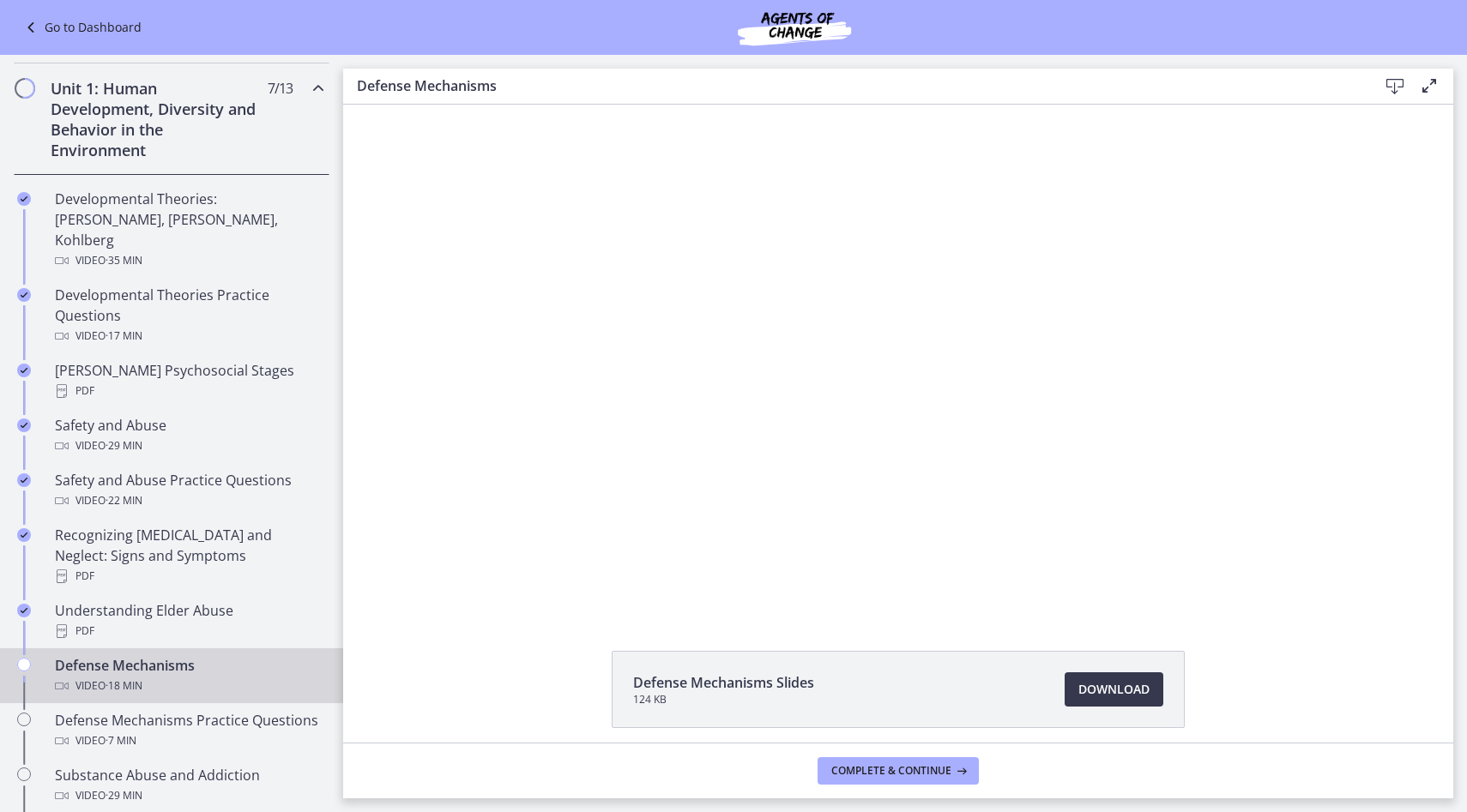
click at [810, 307] on div at bounding box center [899, 358] width 901 height 506
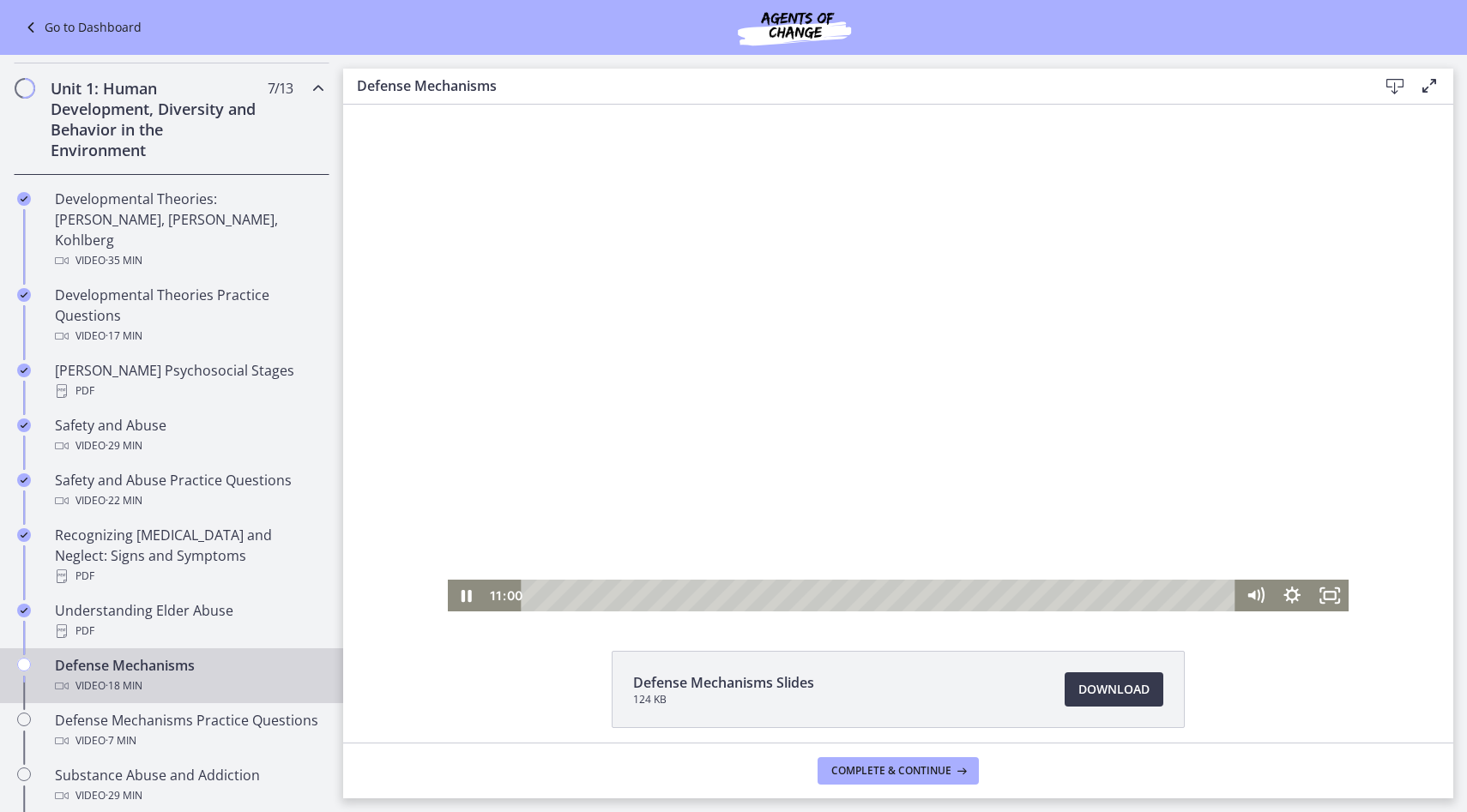
click at [810, 307] on div at bounding box center [899, 358] width 901 height 506
click at [949, 590] on div "10:40" at bounding box center [880, 595] width 691 height 32
click at [733, 354] on div at bounding box center [899, 358] width 901 height 506
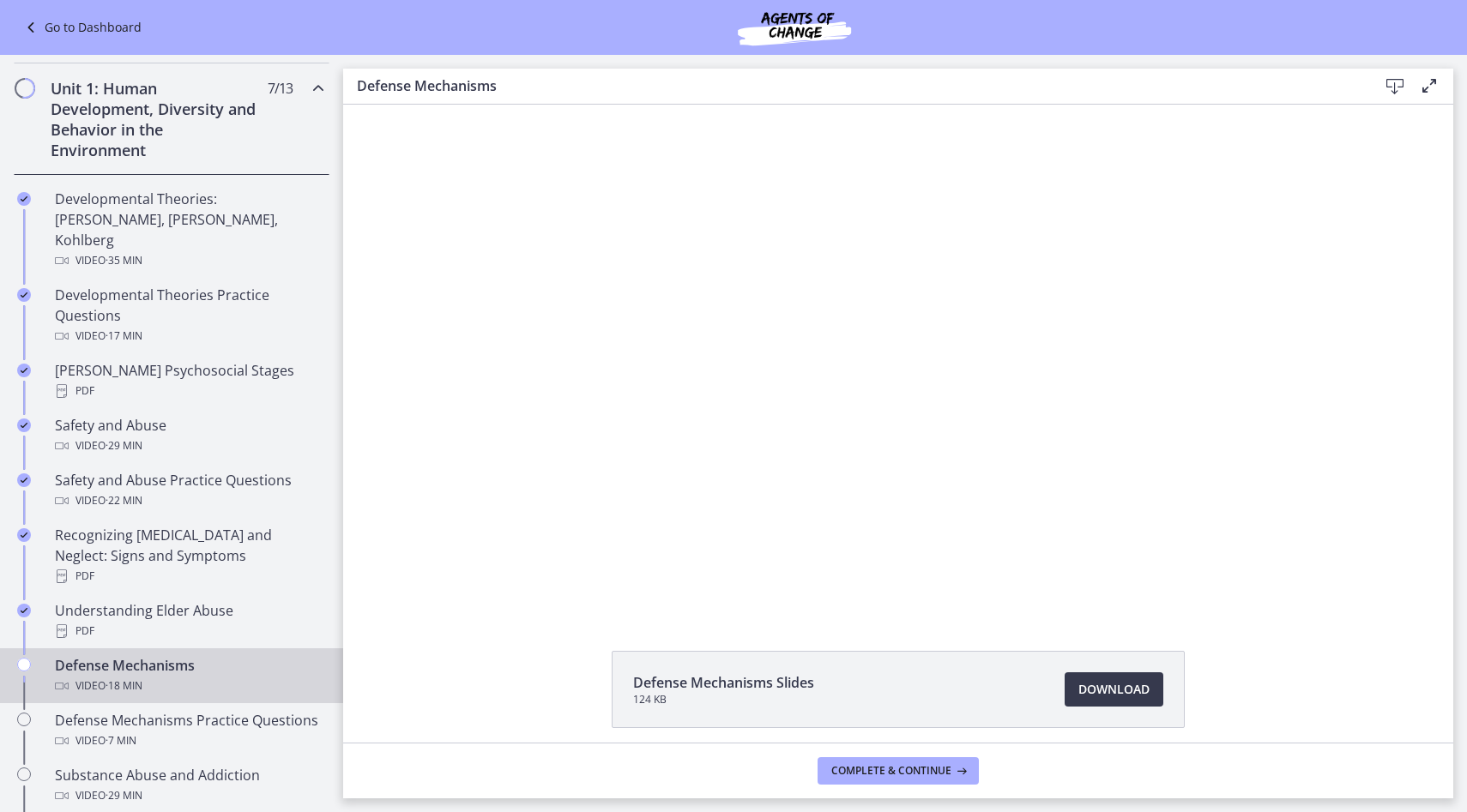
click at [733, 354] on div at bounding box center [899, 358] width 901 height 506
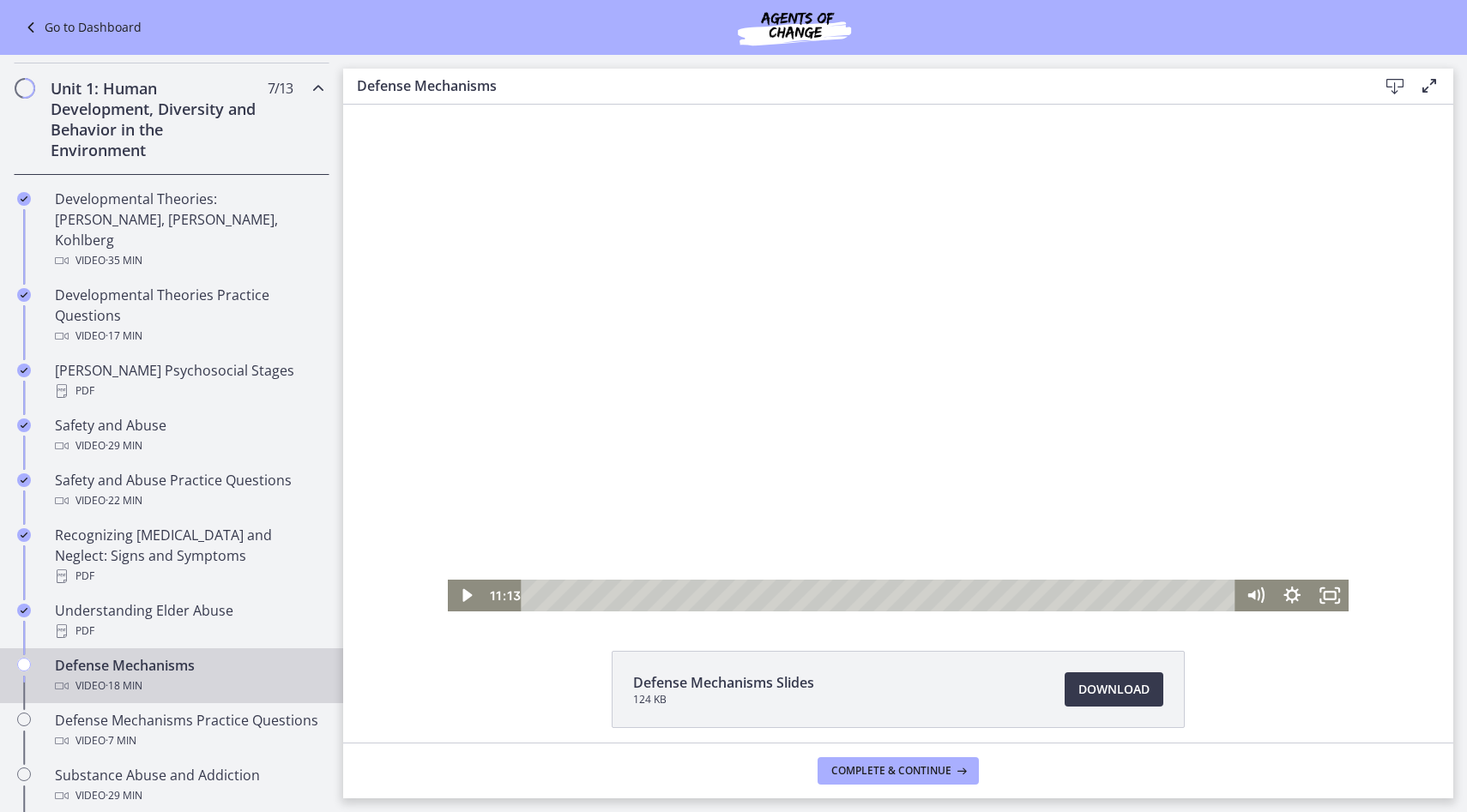
click at [510, 320] on div at bounding box center [899, 358] width 901 height 506
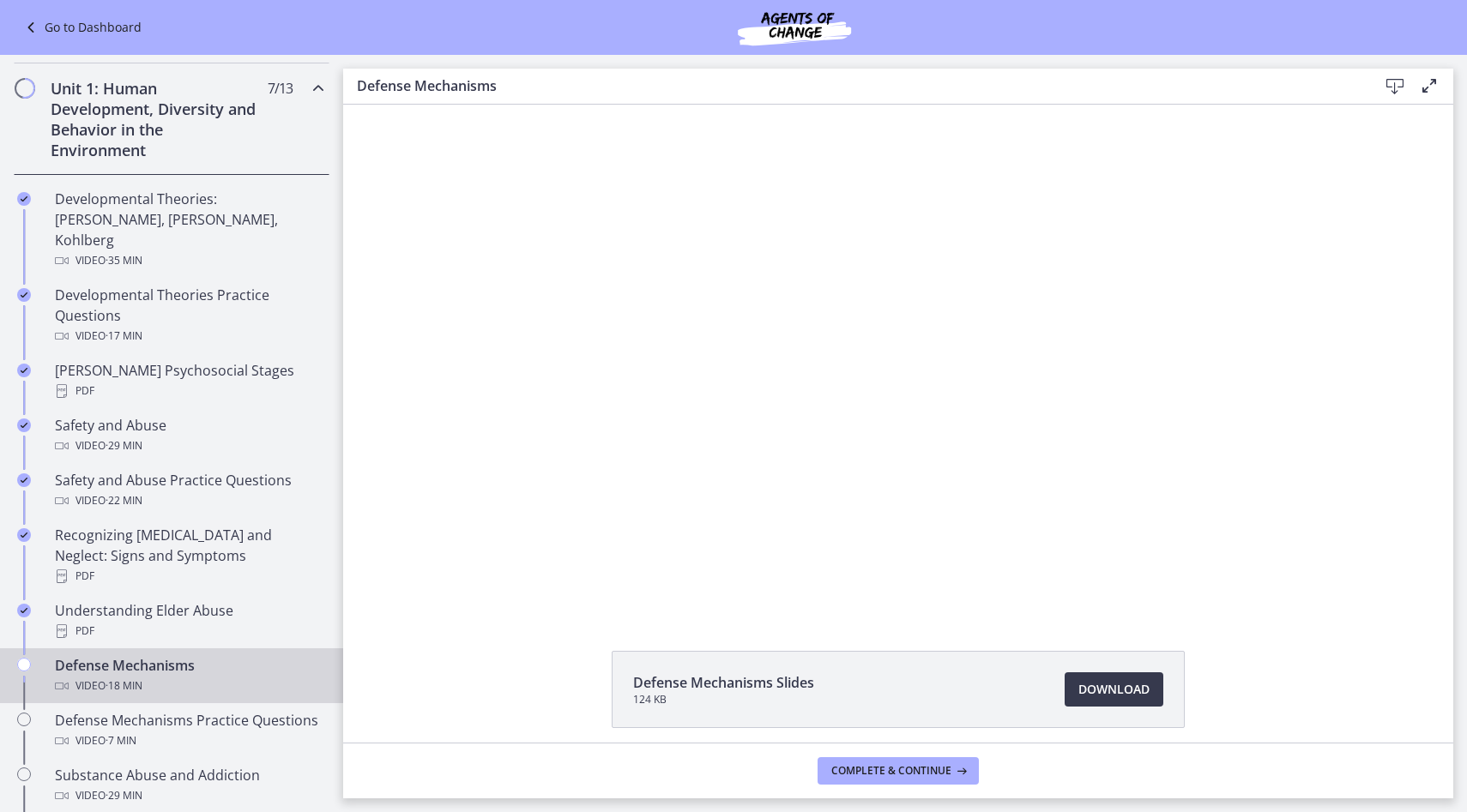
click at [510, 320] on div at bounding box center [899, 358] width 901 height 506
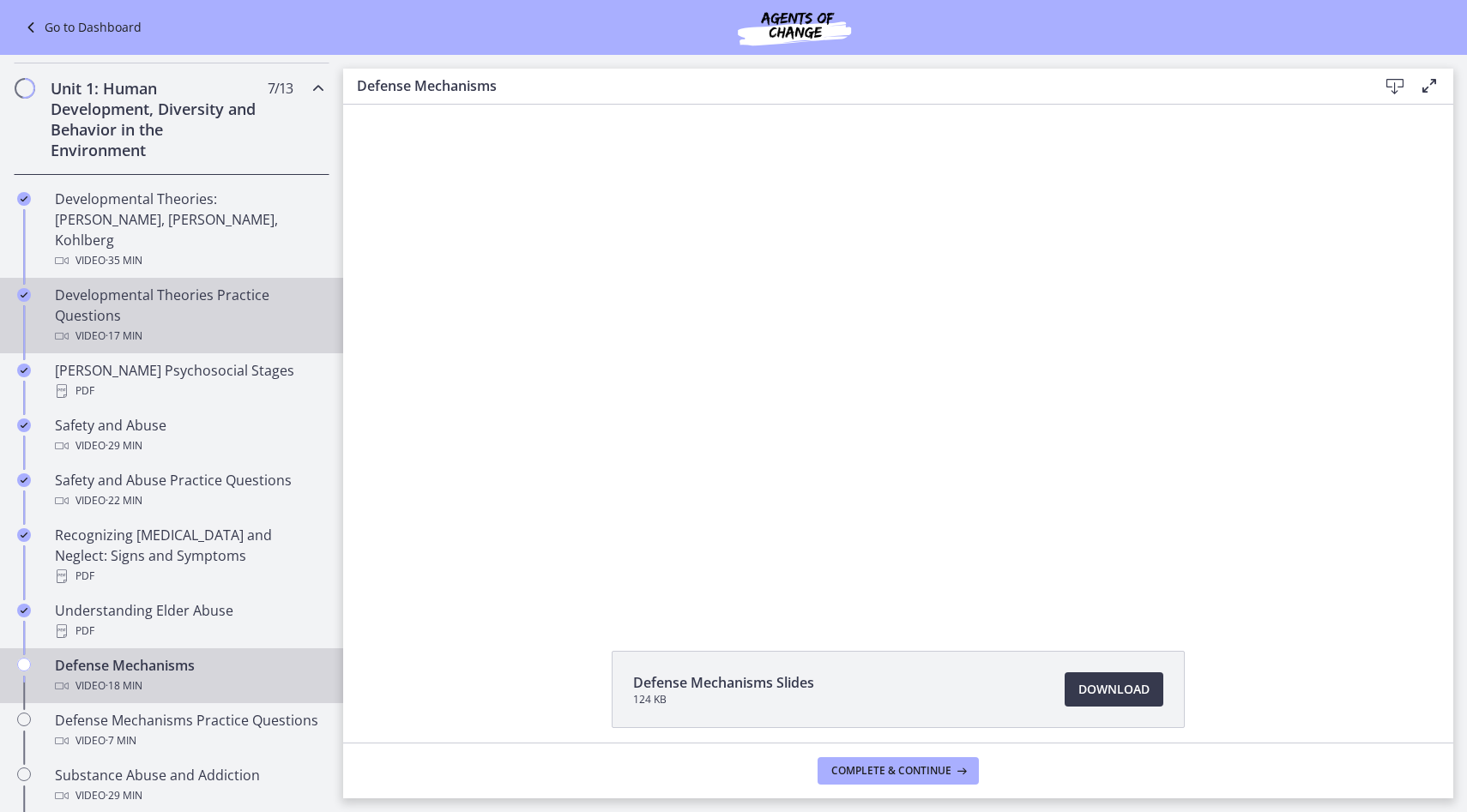
click at [207, 299] on div "Developmental Theories Practice Questions Video · 17 min" at bounding box center [188, 315] width 267 height 61
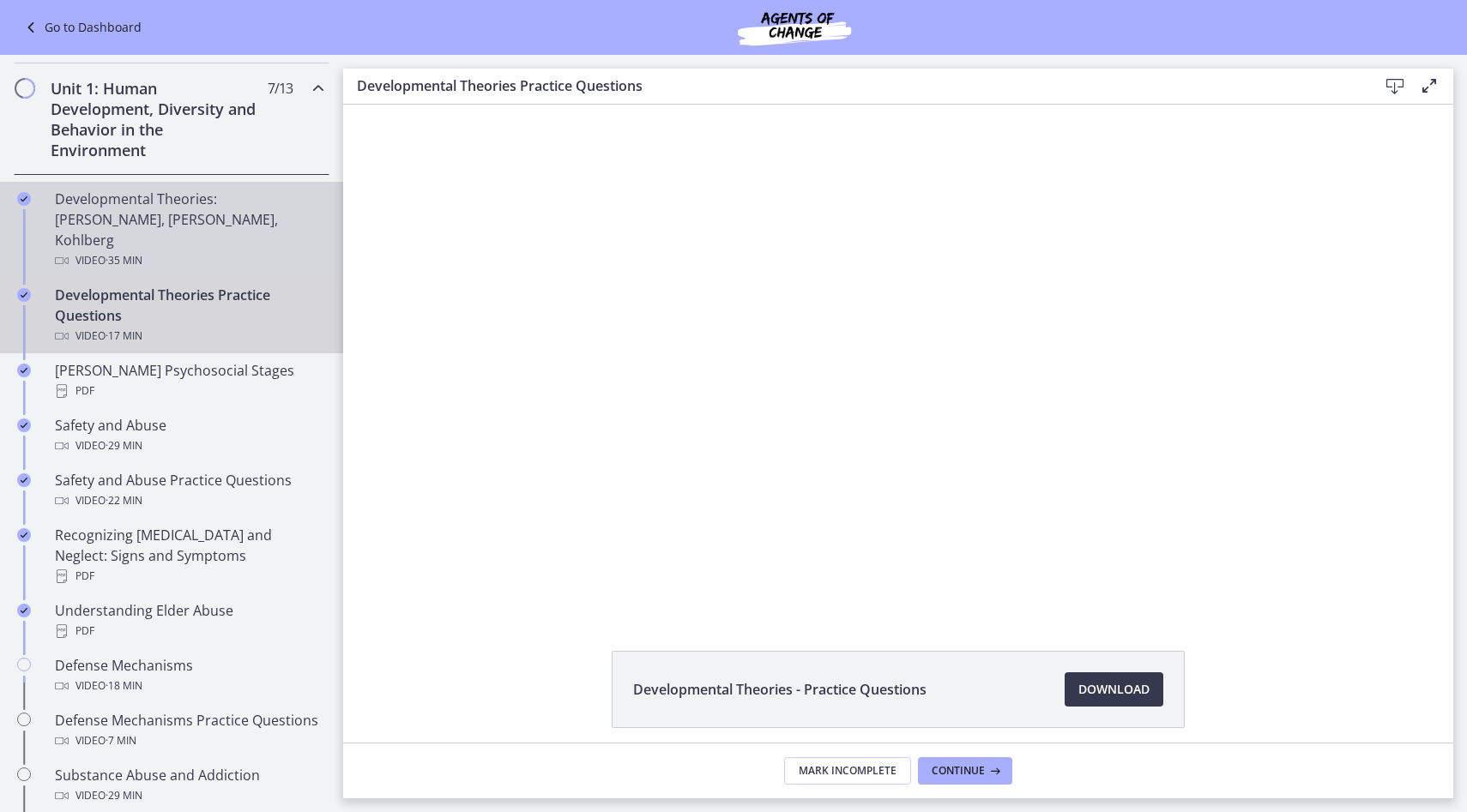
click at [155, 250] on div "Video · 35 min" at bounding box center [188, 261] width 267 height 20
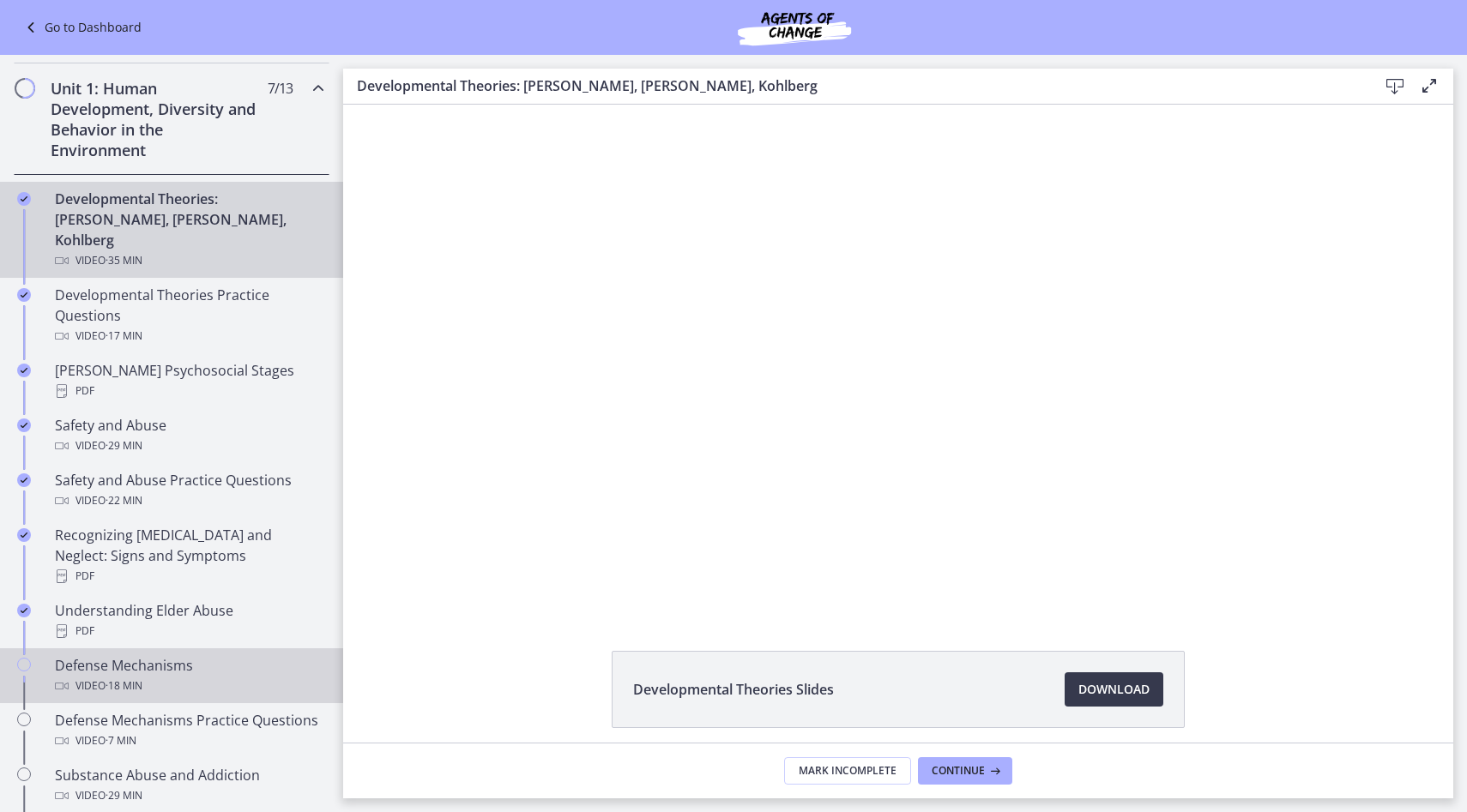
click at [217, 675] on div "Video · 18 min" at bounding box center [188, 685] width 267 height 20
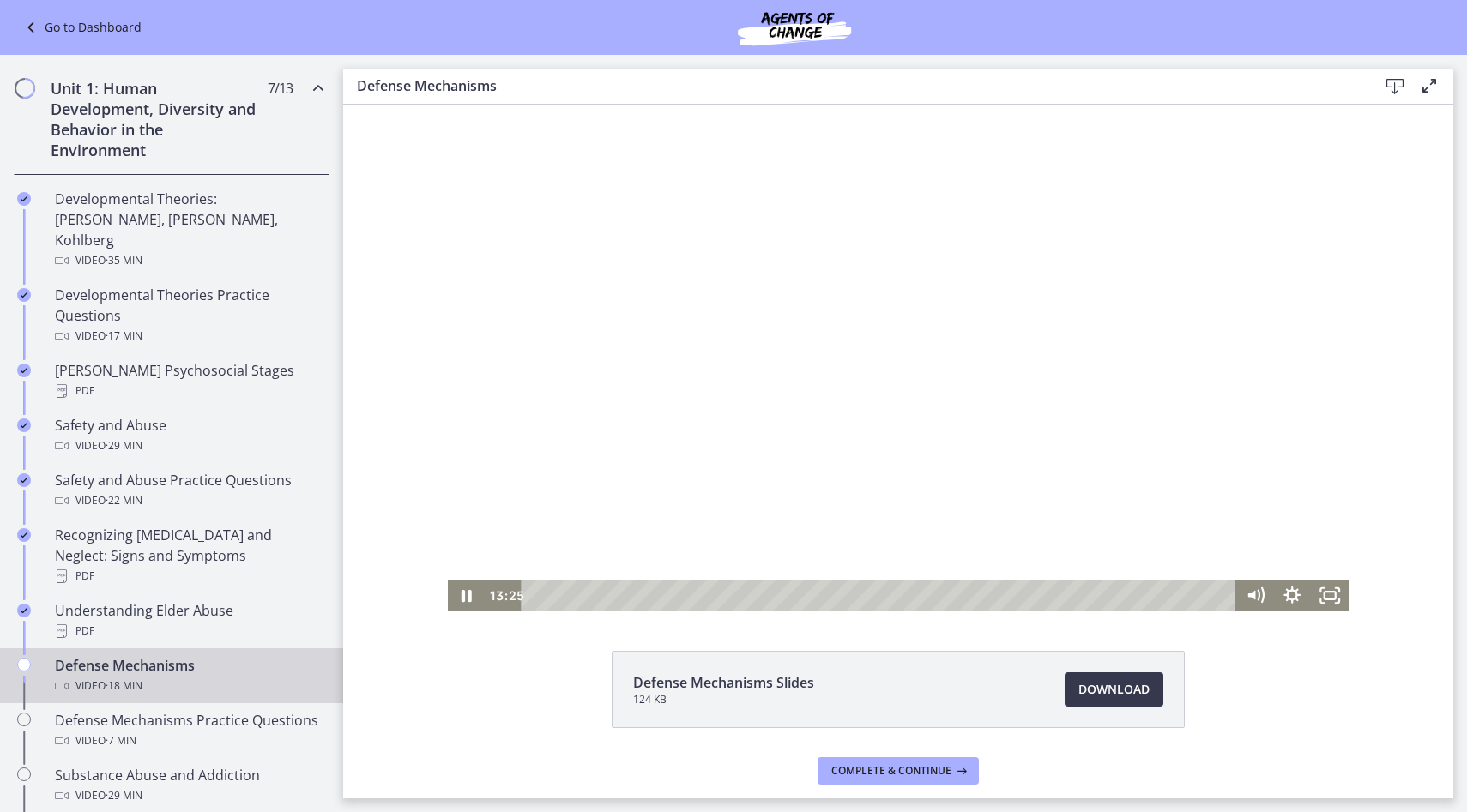
click at [587, 420] on div at bounding box center [899, 358] width 901 height 506
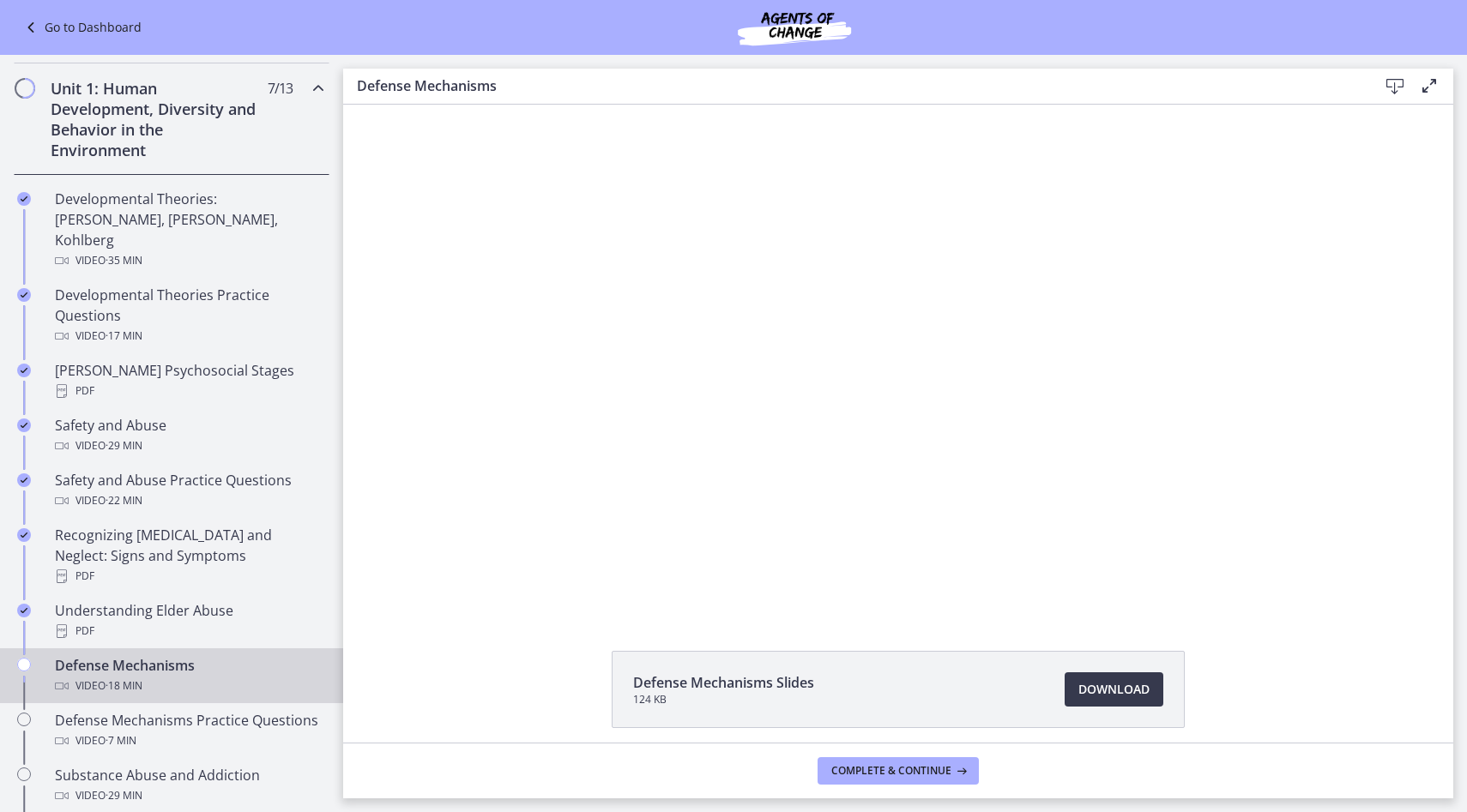
click at [587, 420] on div at bounding box center [899, 358] width 901 height 506
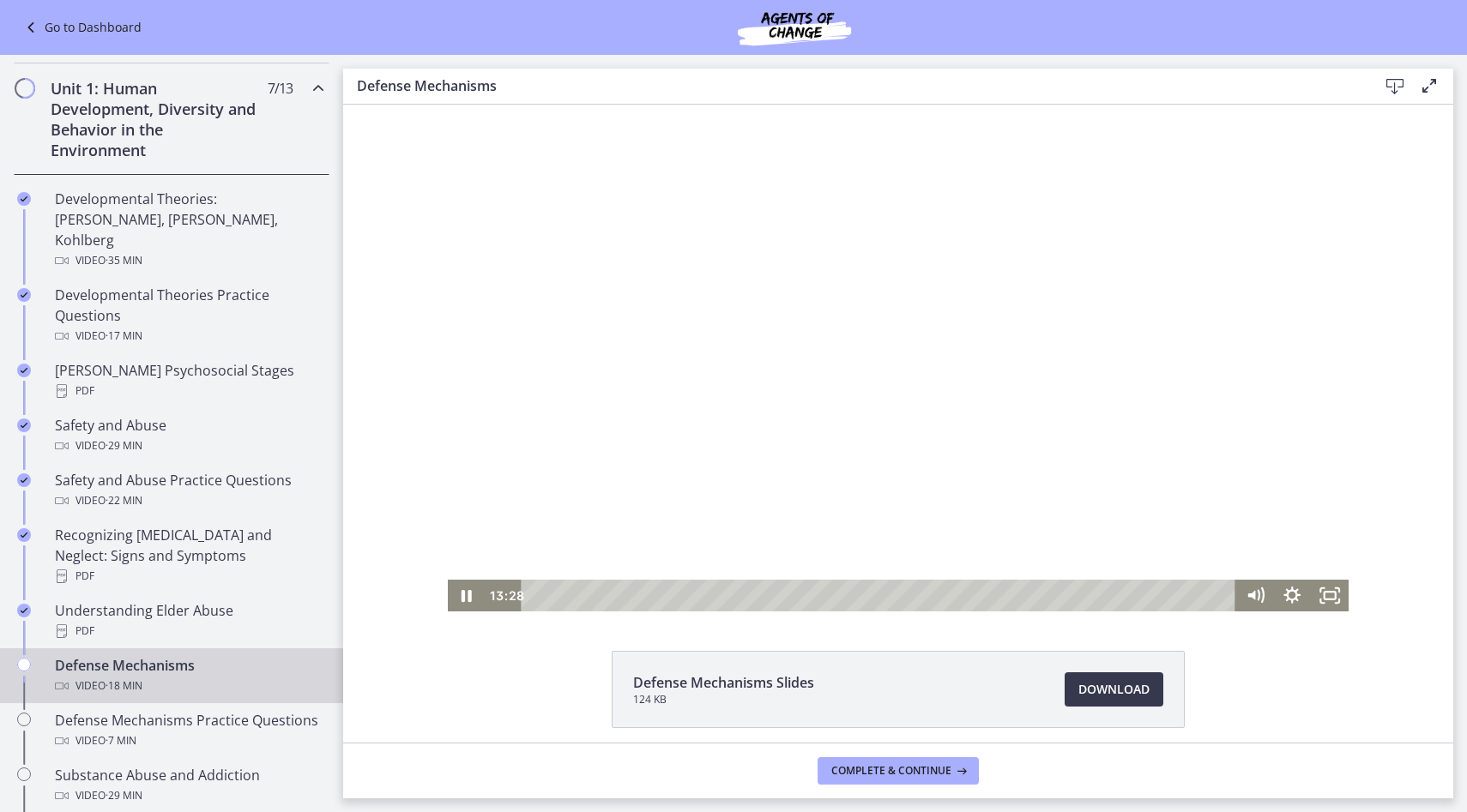
click at [688, 373] on div at bounding box center [899, 358] width 901 height 506
click at [820, 422] on div at bounding box center [899, 358] width 901 height 506
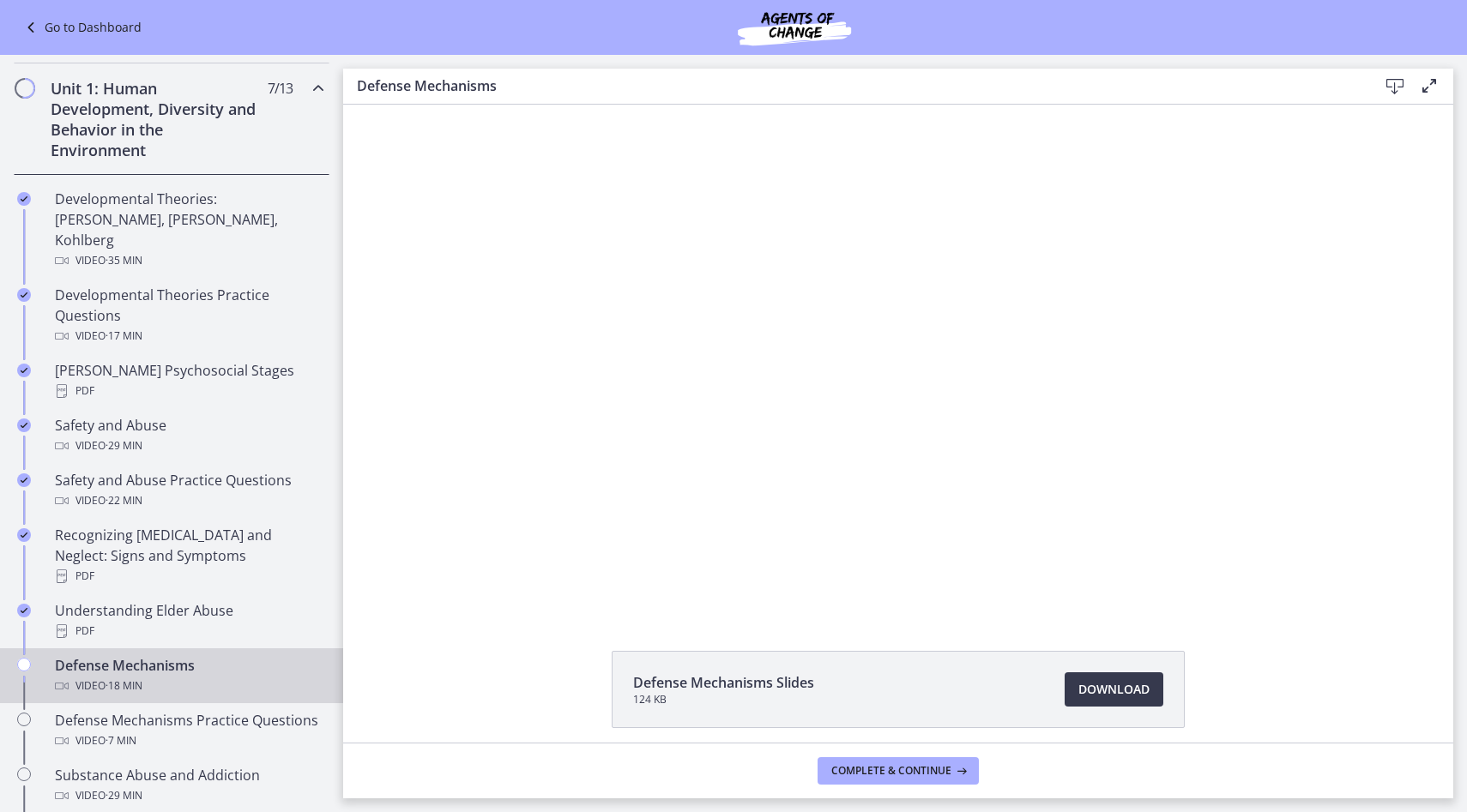
click at [820, 422] on div at bounding box center [899, 358] width 901 height 506
click at [647, 450] on div at bounding box center [899, 358] width 901 height 506
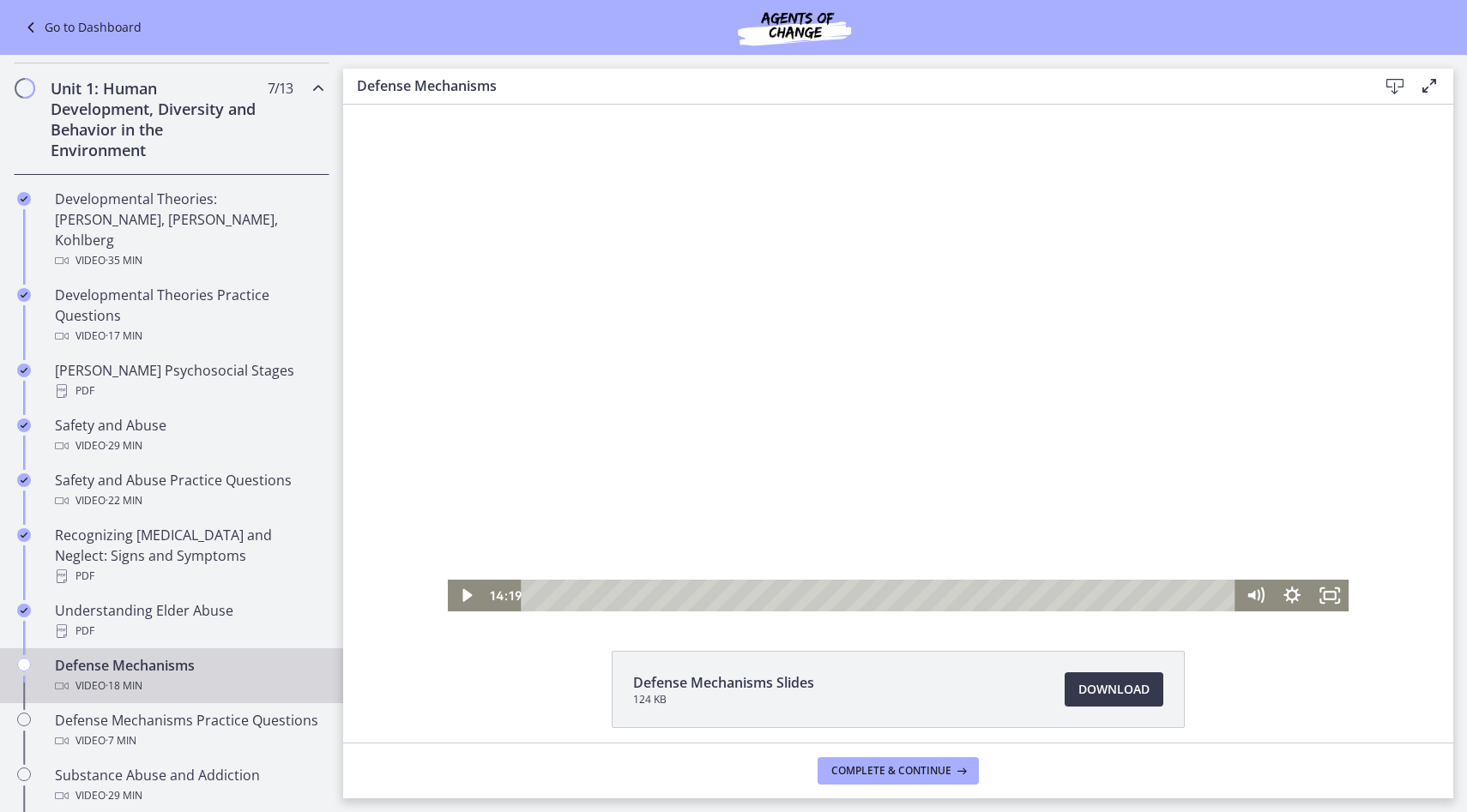
click at [1091, 597] on div "Playbar" at bounding box center [880, 595] width 691 height 32
click at [1075, 478] on div at bounding box center [899, 358] width 901 height 506
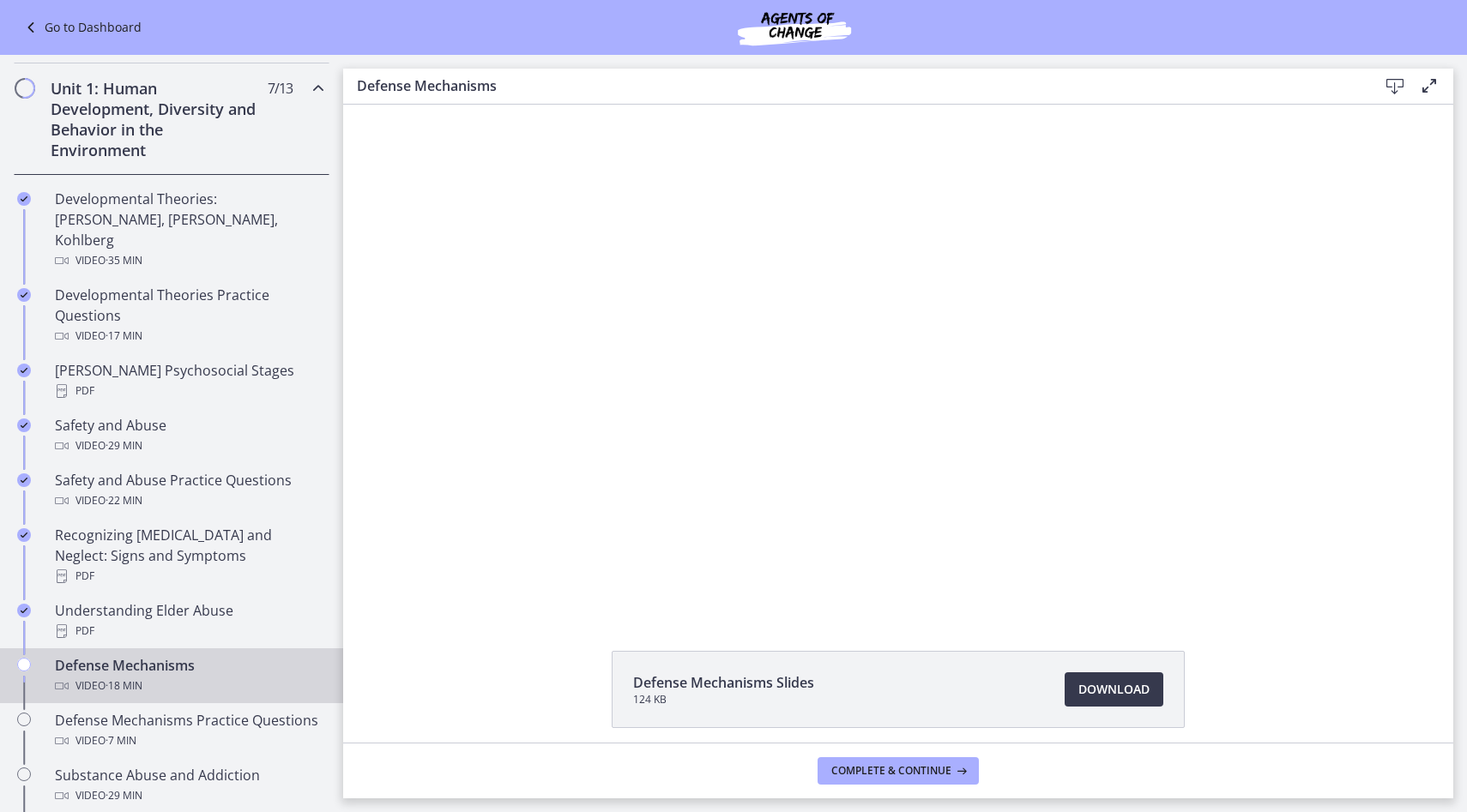
click at [1075, 478] on div at bounding box center [899, 358] width 901 height 506
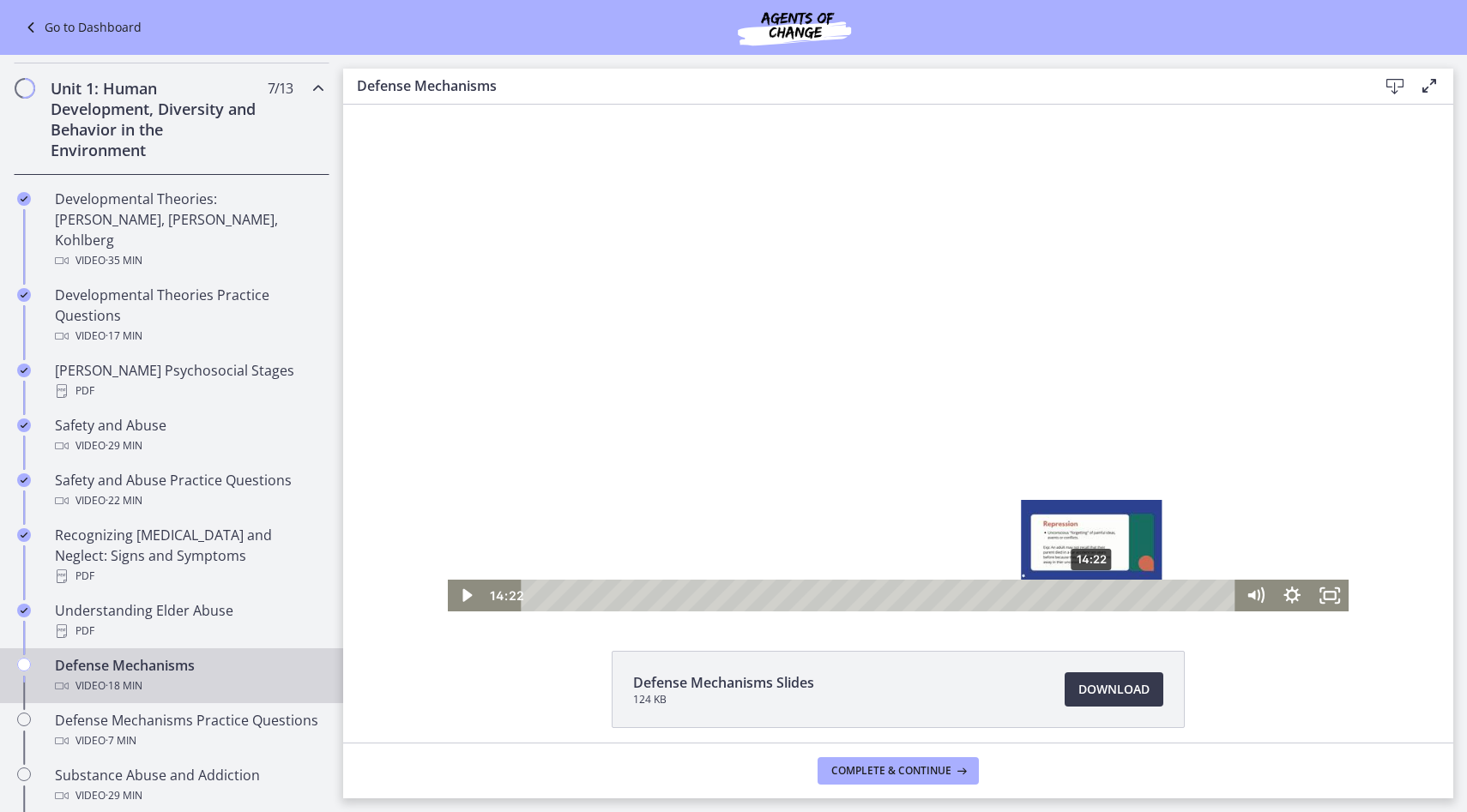
click at [1092, 599] on div "14:22" at bounding box center [880, 595] width 691 height 32
click at [1040, 510] on div at bounding box center [899, 358] width 901 height 506
click at [937, 453] on div at bounding box center [899, 358] width 901 height 506
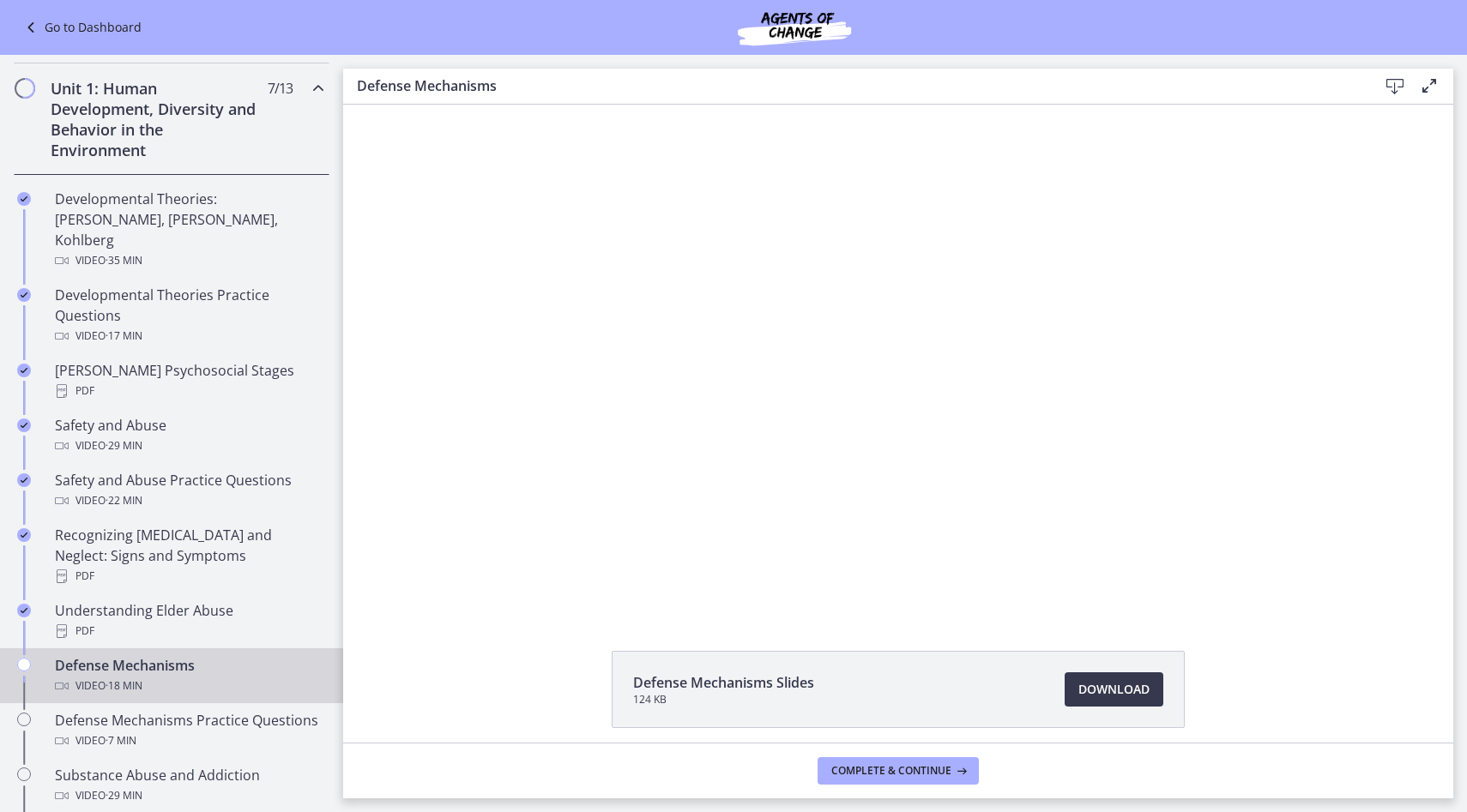
click at [861, 463] on div at bounding box center [899, 358] width 901 height 506
click at [858, 463] on div at bounding box center [899, 358] width 901 height 506
click at [934, 773] on span "Complete & continue" at bounding box center [890, 770] width 120 height 14
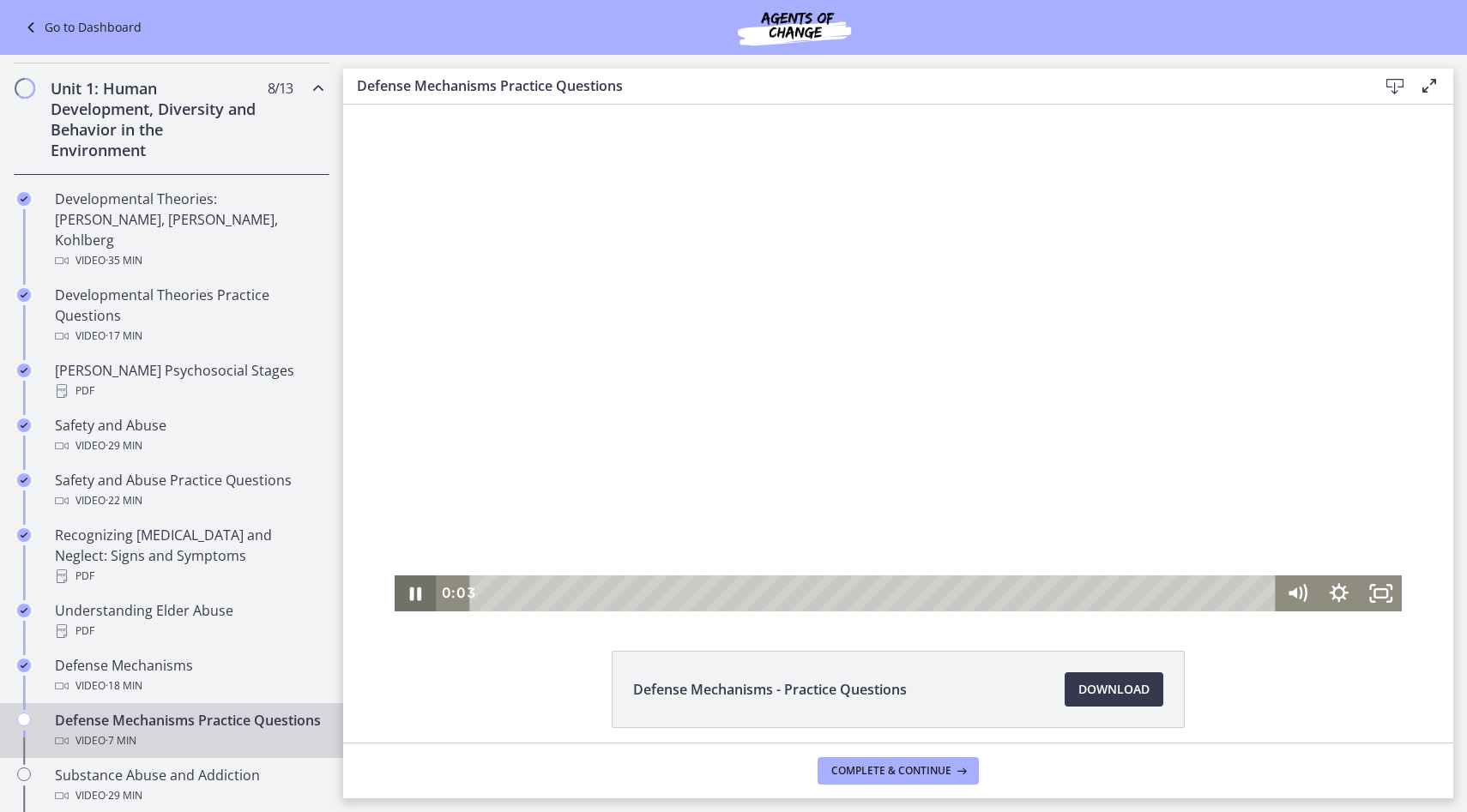
click at [422, 592] on icon "Pause" at bounding box center [416, 593] width 42 height 36
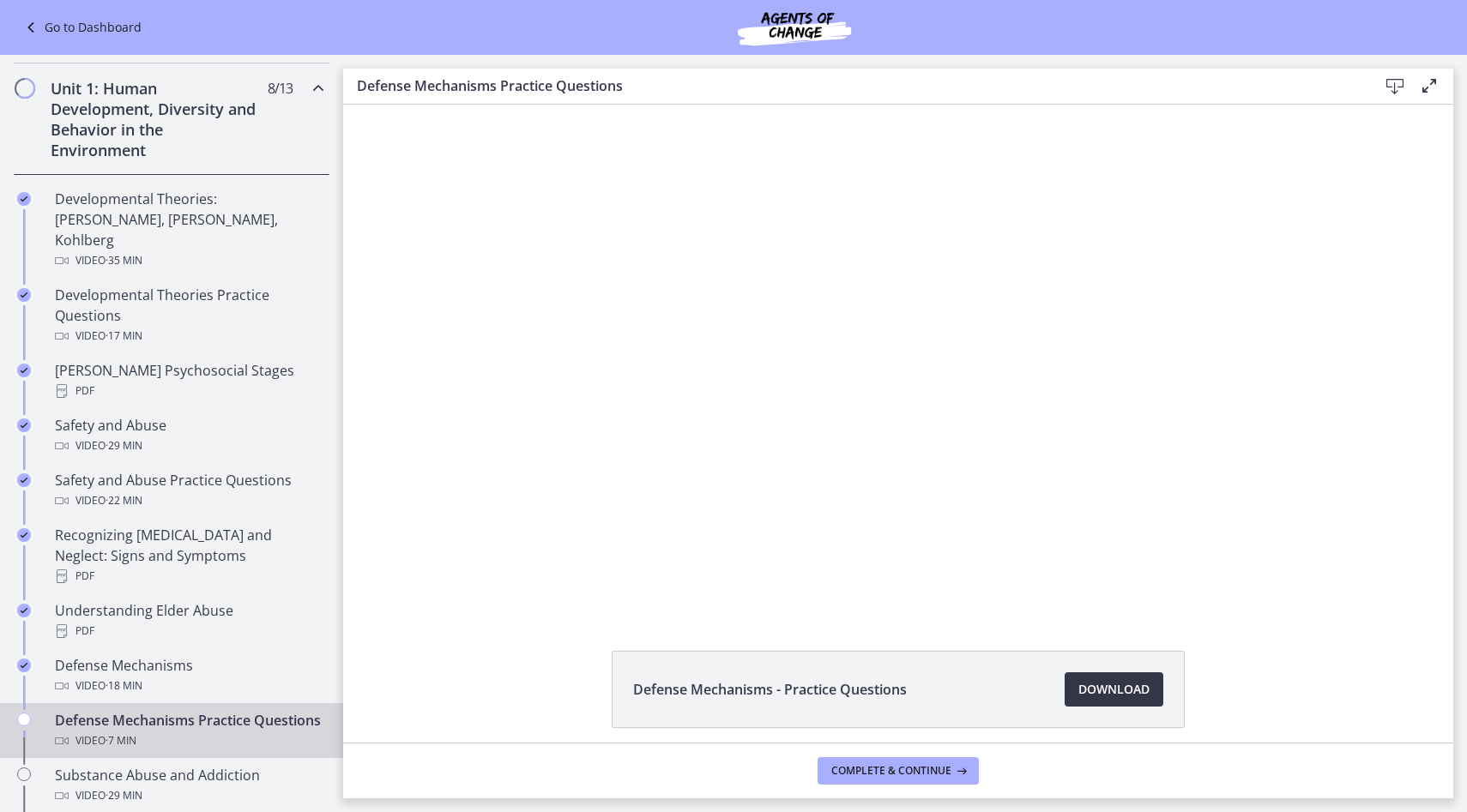
click at [1112, 695] on span "Download Opens in a new window" at bounding box center [1114, 689] width 72 height 20
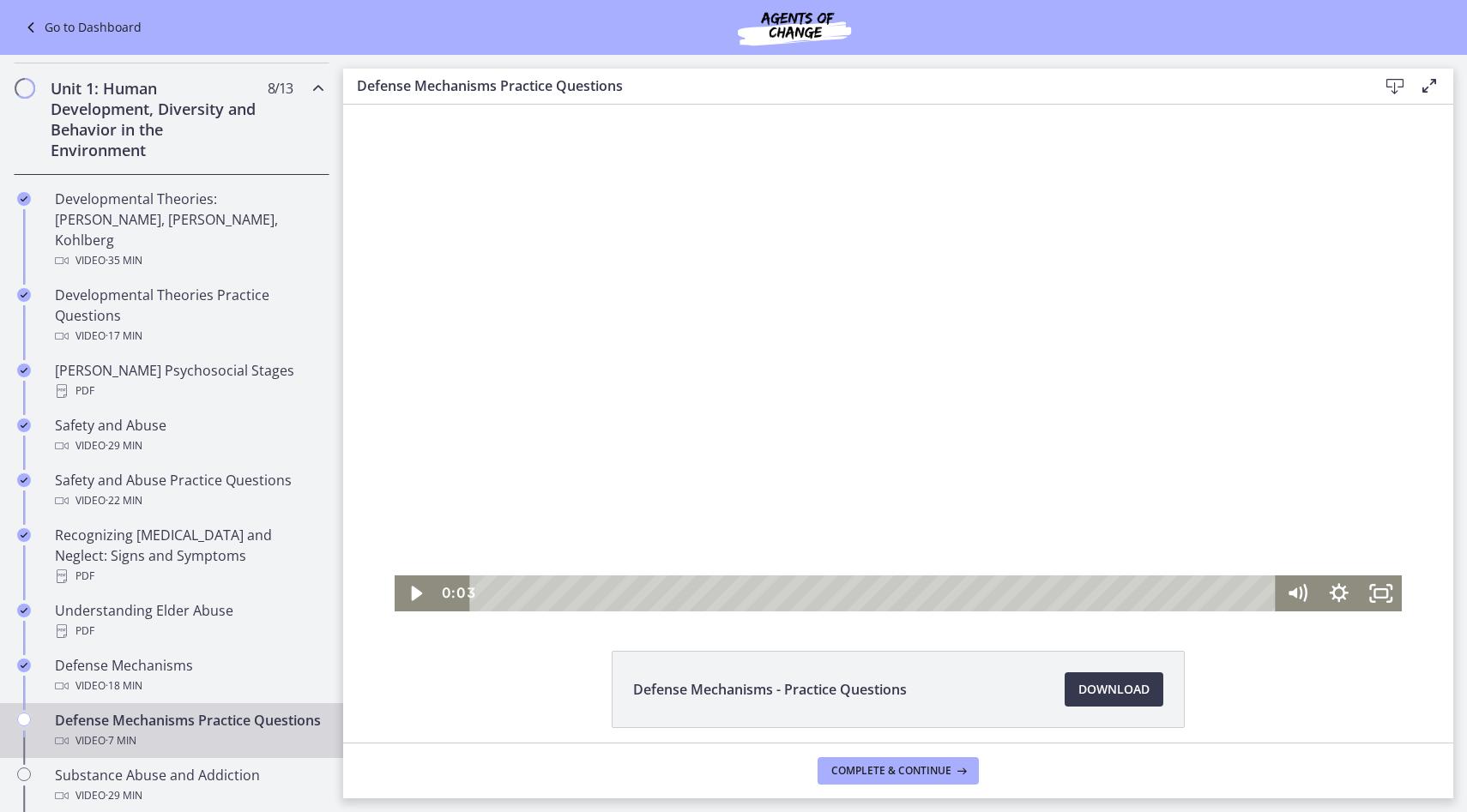
click at [550, 463] on div at bounding box center [899, 358] width 1008 height 506
drag, startPoint x: 494, startPoint y: 594, endPoint x: 1157, endPoint y: 598, distance: 663.0
click at [1157, 598] on div "Playbar" at bounding box center [1156, 593] width 12 height 12
drag, startPoint x: 1158, startPoint y: 593, endPoint x: 1145, endPoint y: 593, distance: 13.0
click at [1145, 593] on div "Playbar" at bounding box center [1145, 593] width 12 height 12
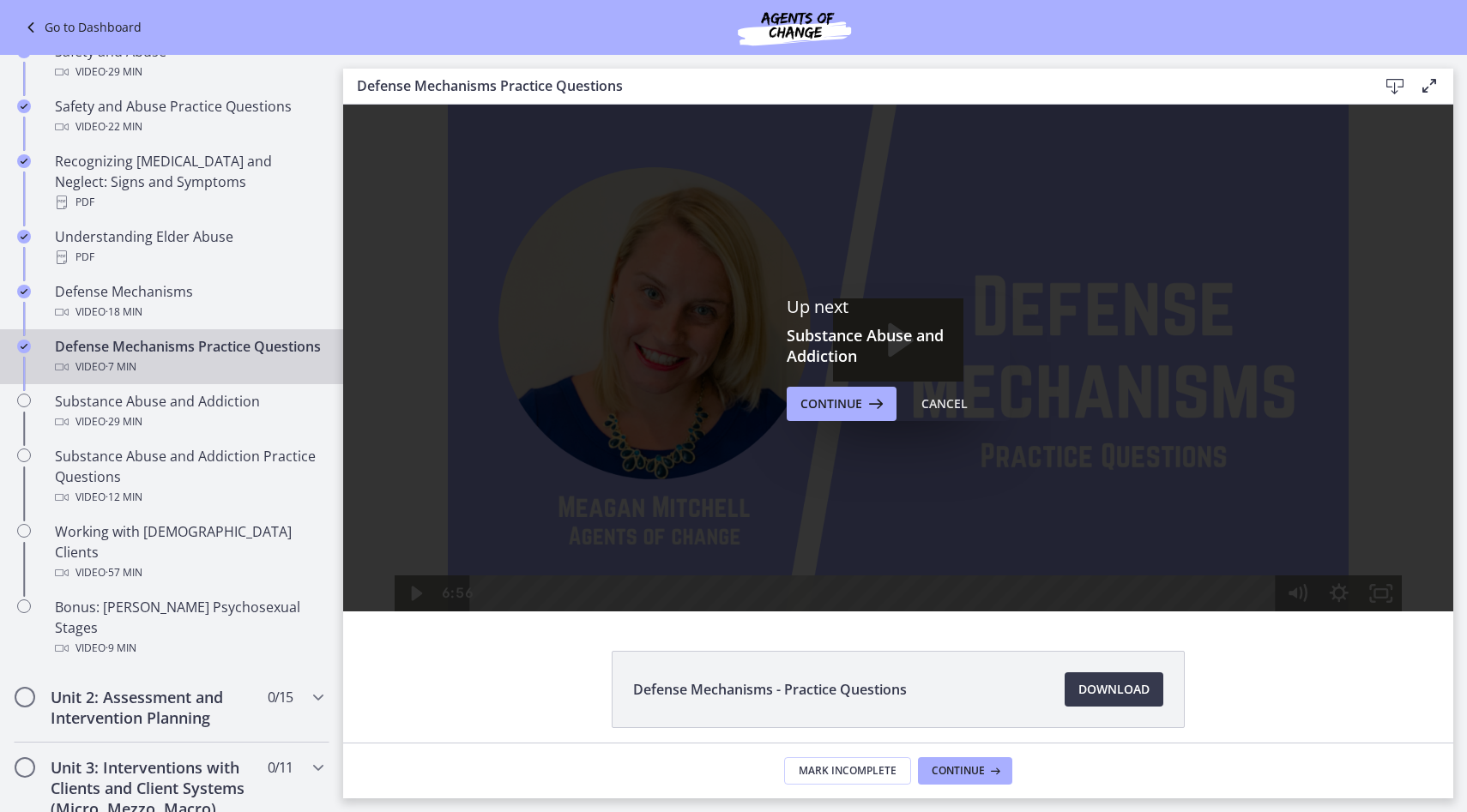
click at [854, 423] on div "Up next Substance Abuse and Addiction Continue Cancel" at bounding box center [898, 358] width 1110 height 506
click at [855, 411] on span "Continue" at bounding box center [831, 404] width 62 height 20
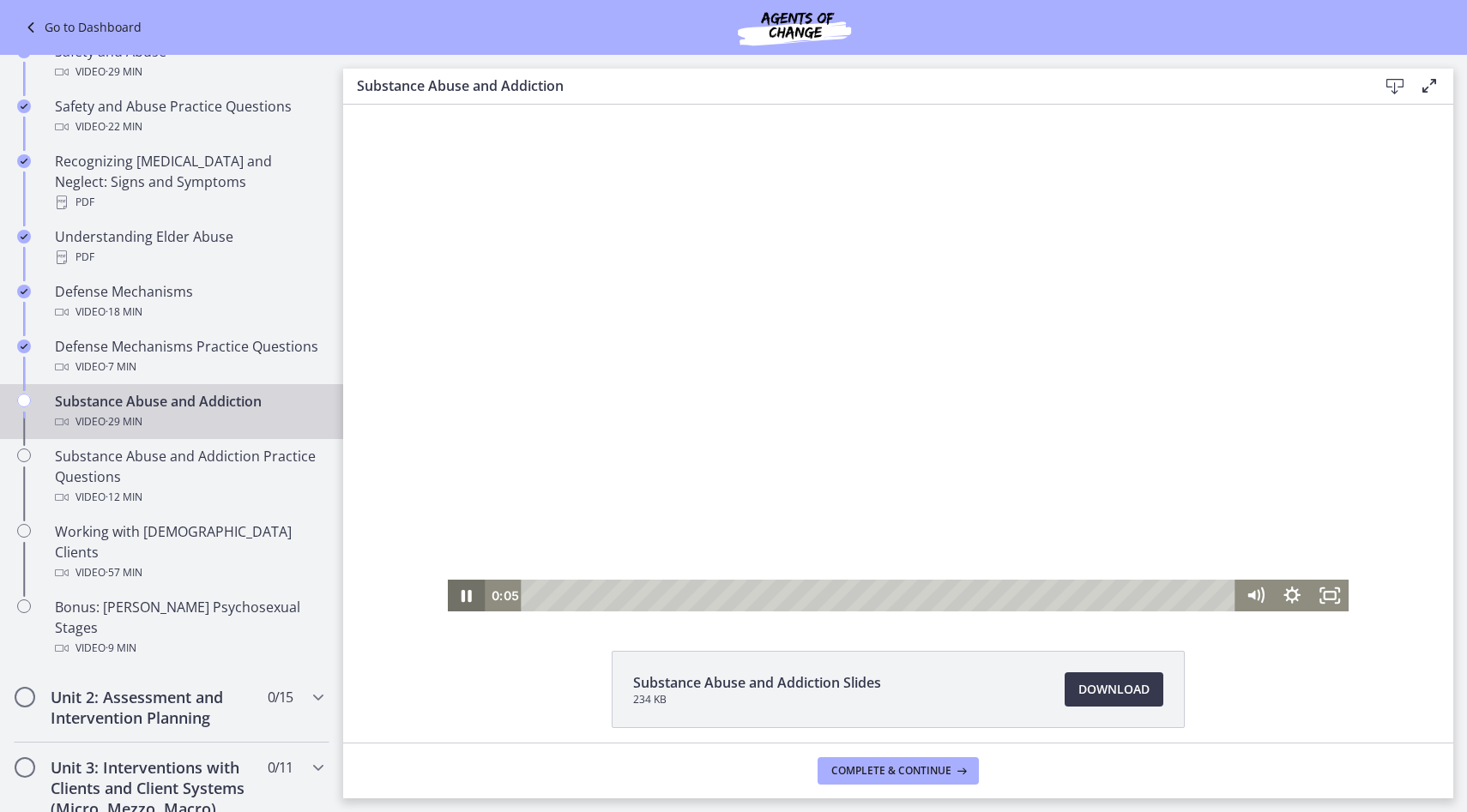
click at [469, 594] on icon "Pause" at bounding box center [466, 595] width 10 height 12
click at [743, 501] on div at bounding box center [899, 358] width 901 height 506
click at [741, 453] on div at bounding box center [899, 358] width 901 height 506
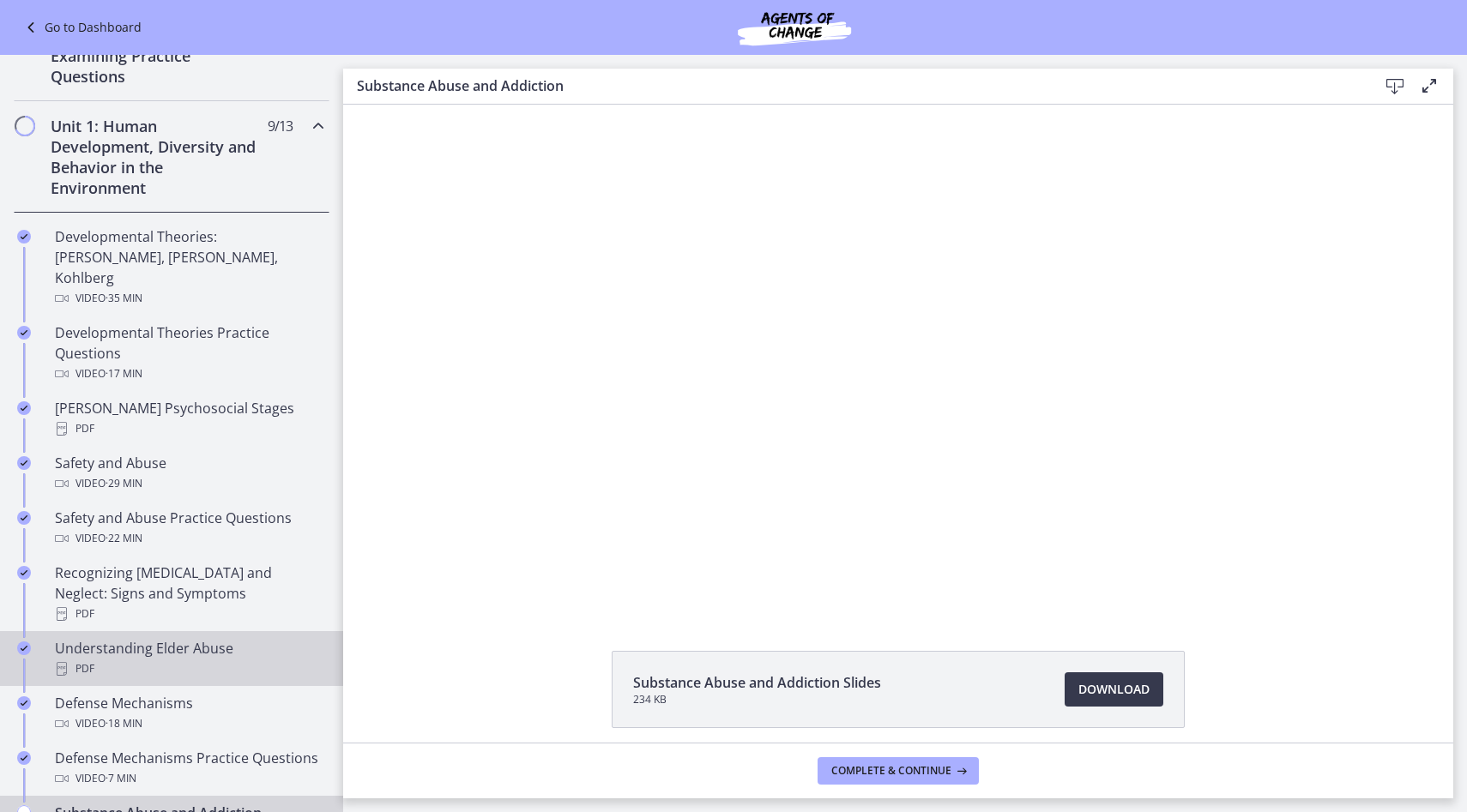
scroll to position [370, 0]
